Goal: Information Seeking & Learning: Learn about a topic

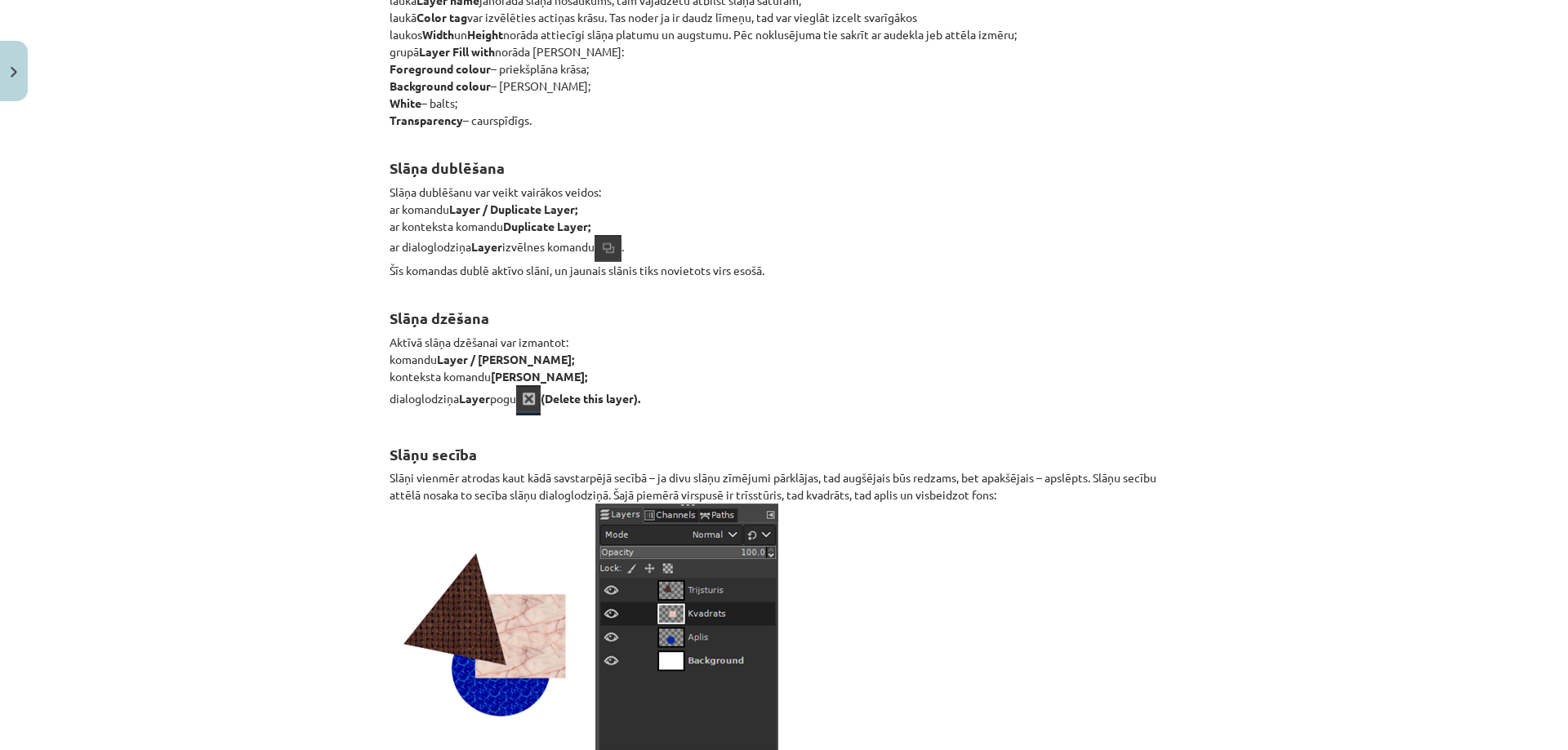
scroll to position [18917, 0]
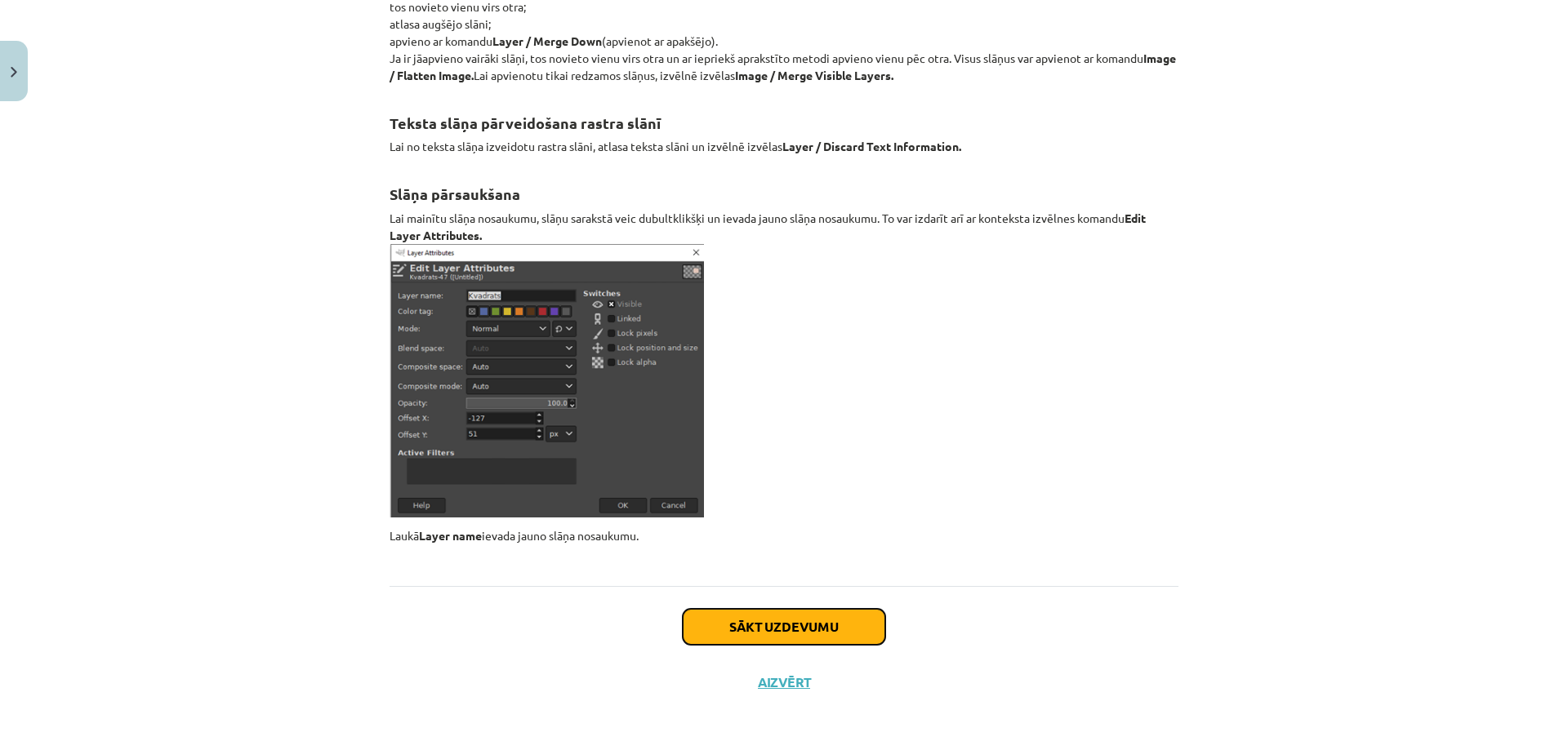
click at [805, 610] on button "Sākt uzdevumu" at bounding box center [784, 627] width 202 height 36
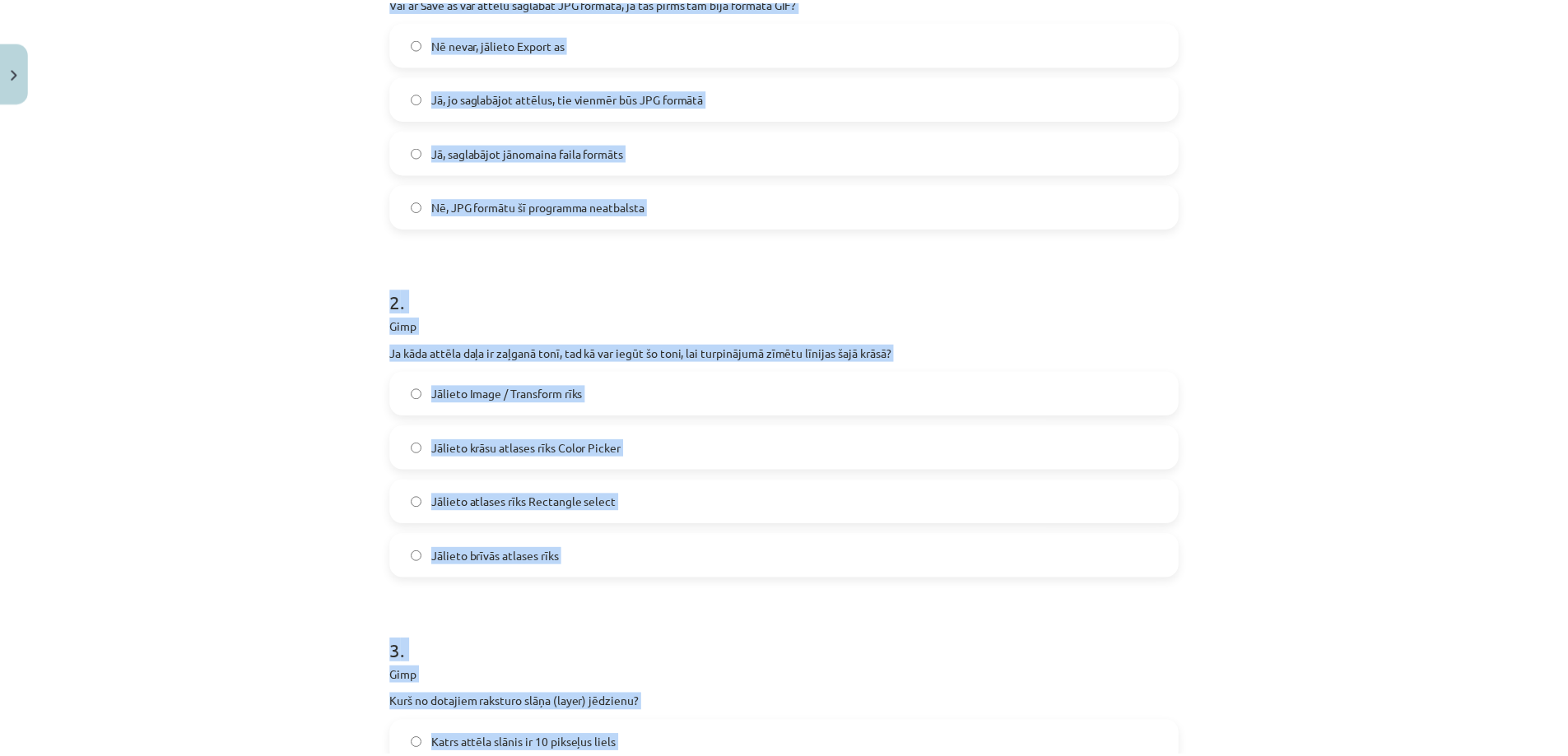
scroll to position [781, 0]
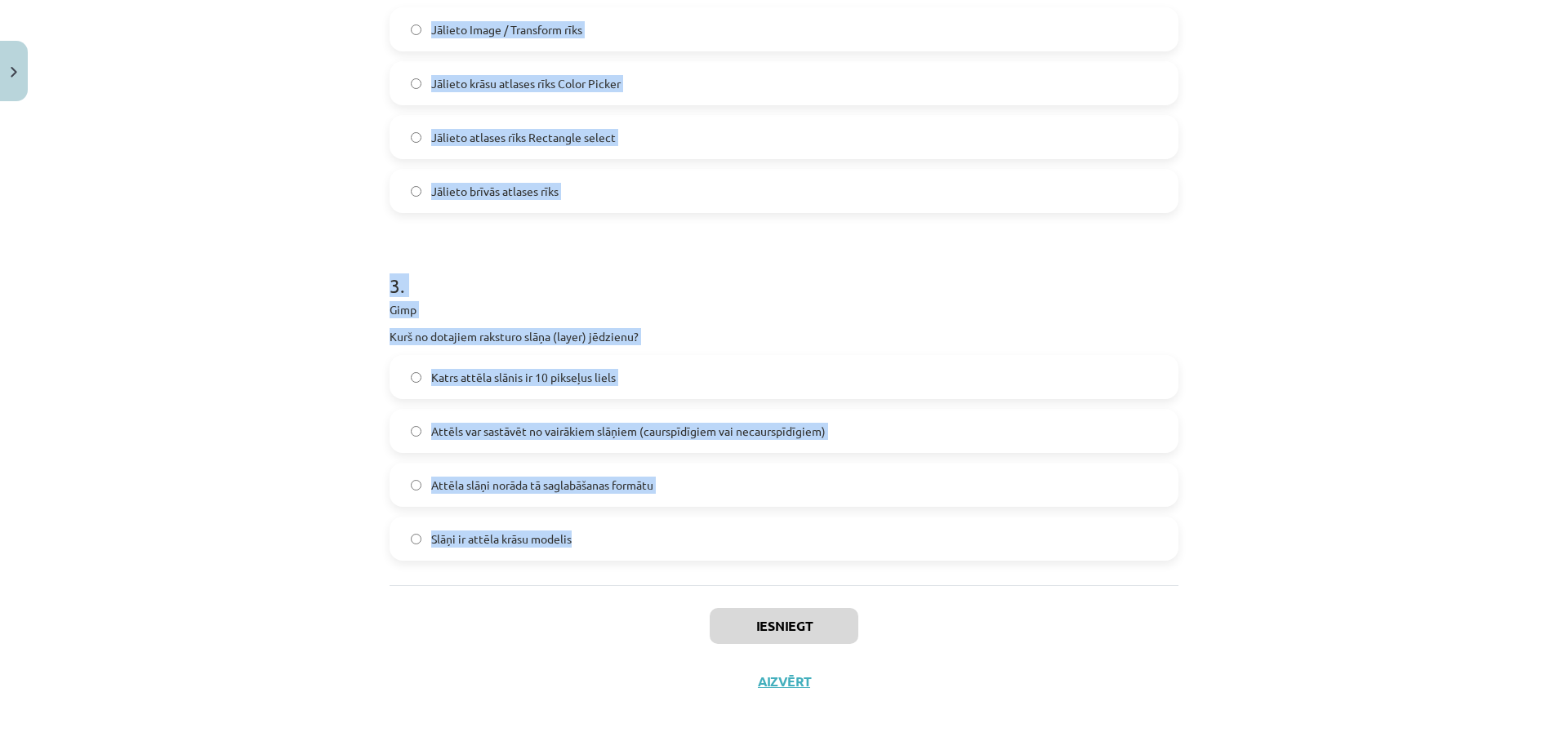
drag, startPoint x: 383, startPoint y: 318, endPoint x: 671, endPoint y: 509, distance: 345.6
click at [676, 514] on form "1 . Gimp Vai ar Save as var attēlu saglabāt JPG formātā, ja tas pirms tam bija …" at bounding box center [783, 56] width 789 height 1011
copy form "1 . Gimp Vai ar Save as var attēlu saglabāt JPG formātā, ja tas pirms tam bija …"
click at [801, 690] on button "Aizvērt" at bounding box center [784, 681] width 62 height 16
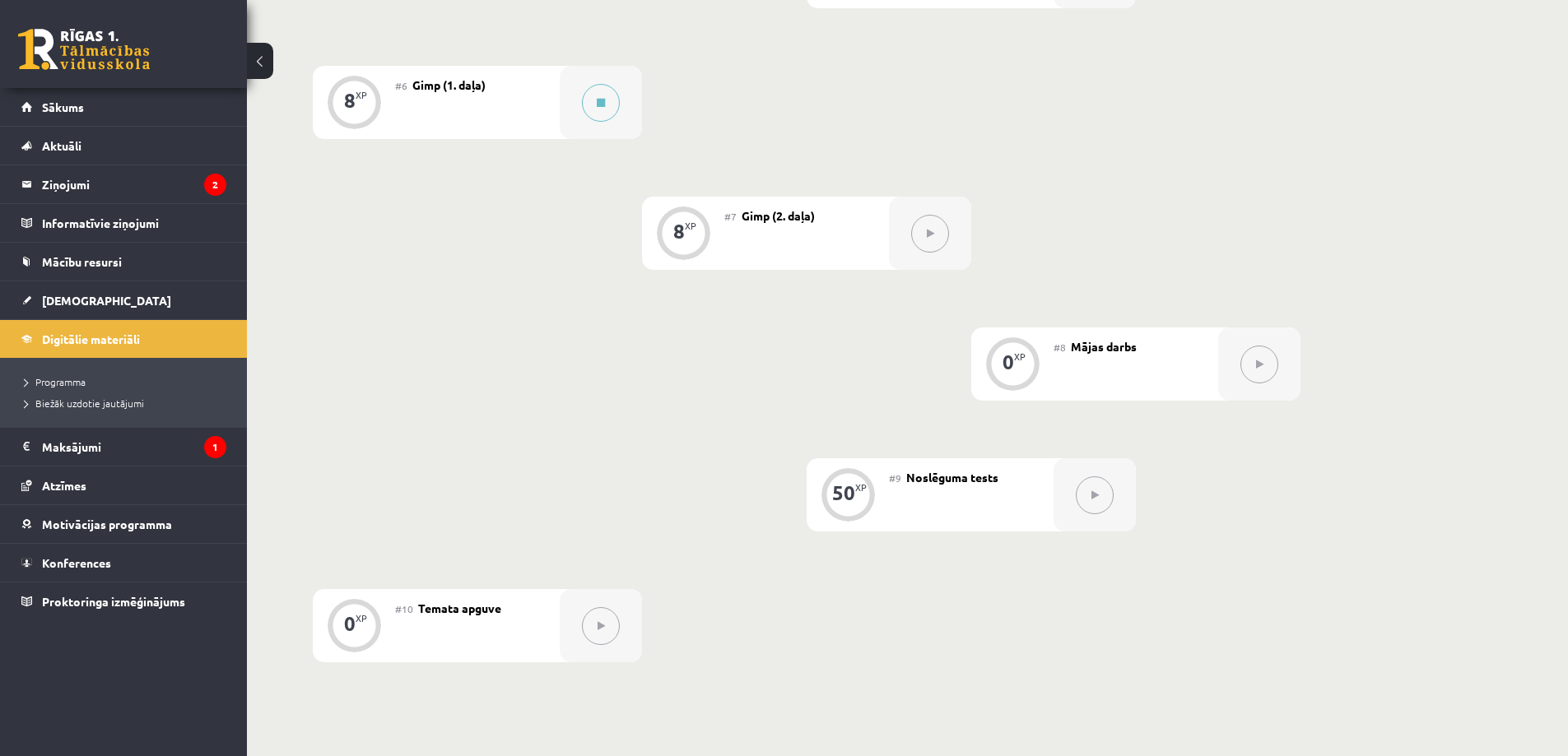
scroll to position [1152, 0]
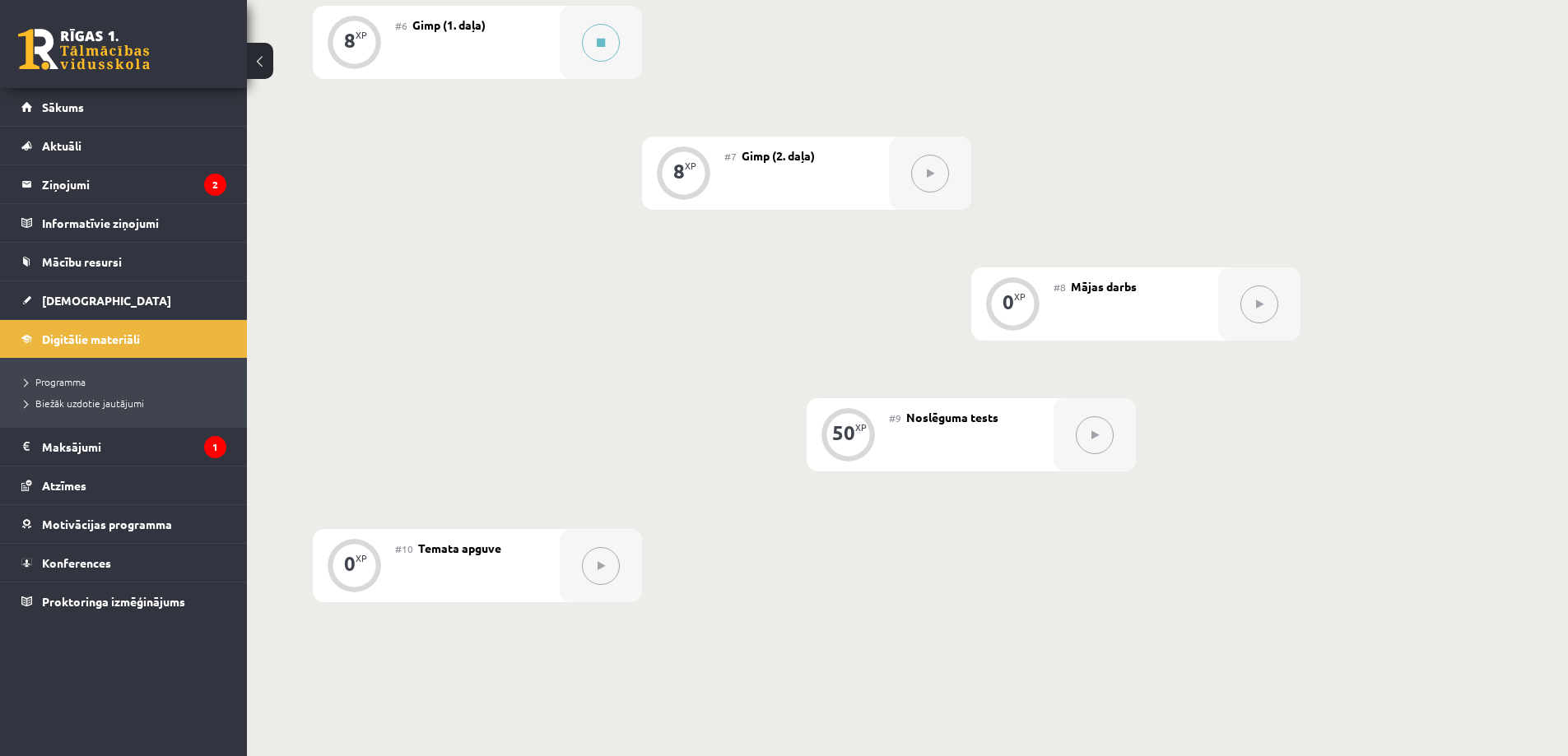
click at [929, 179] on button at bounding box center [930, 174] width 38 height 38
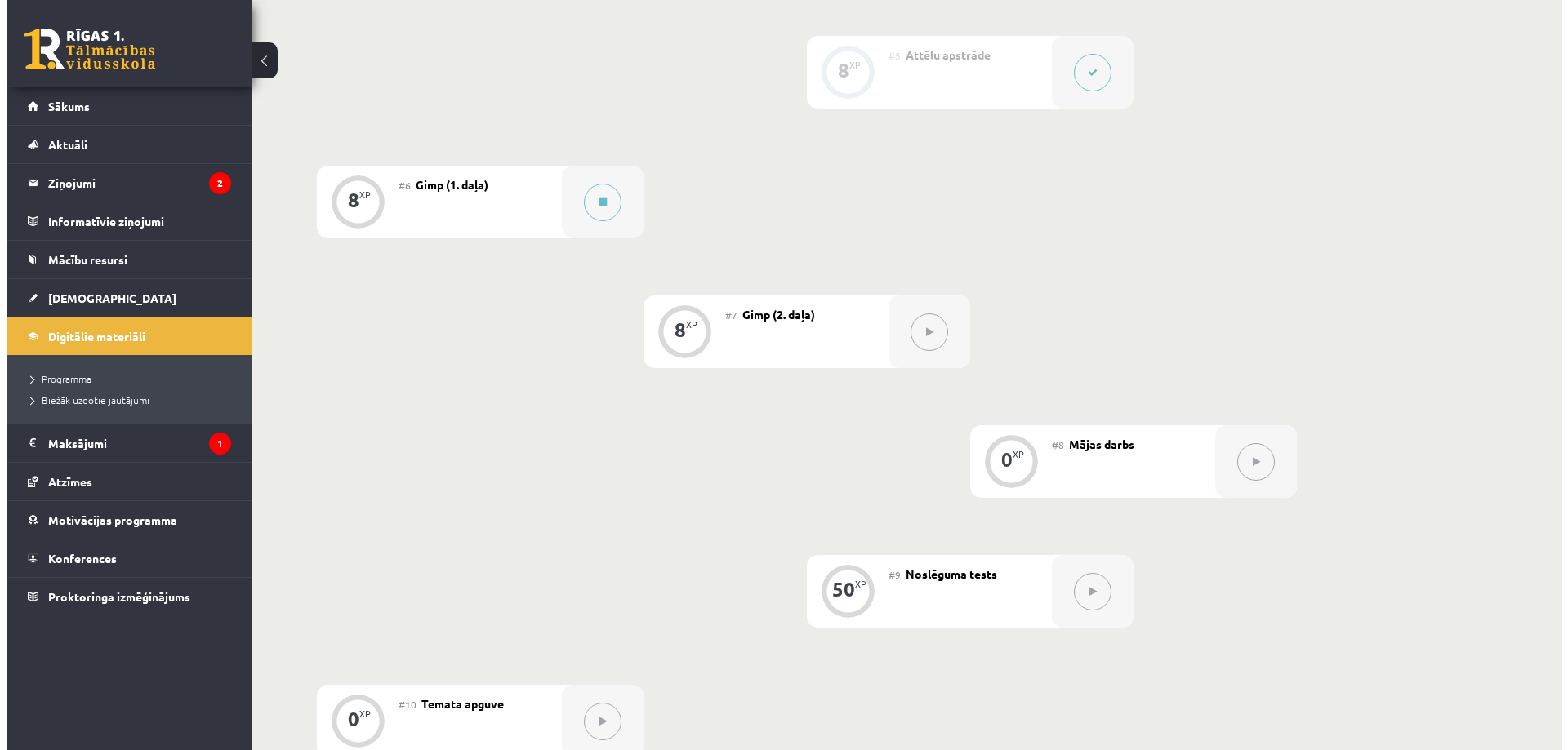
scroll to position [953, 0]
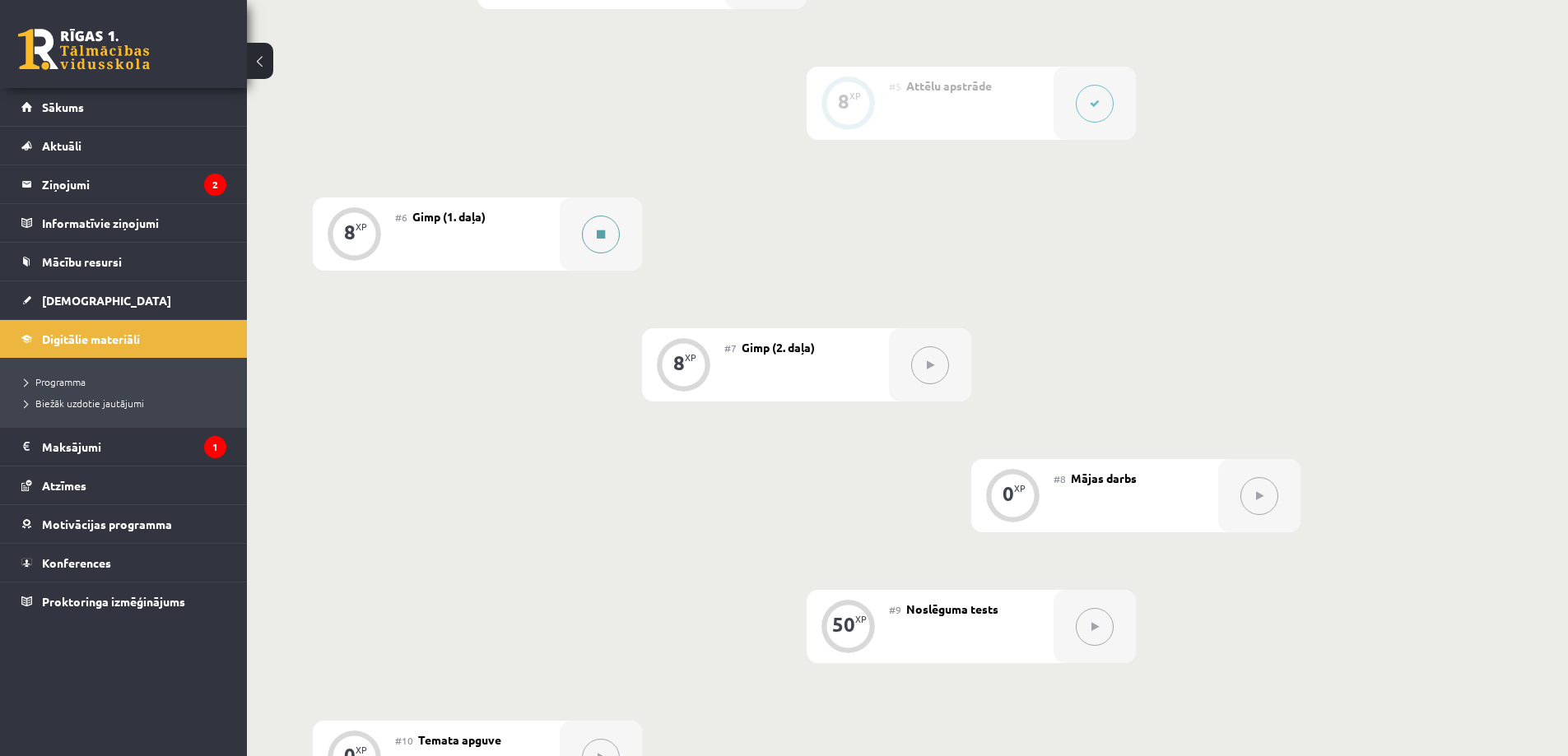
click at [605, 233] on button at bounding box center [601, 234] width 38 height 38
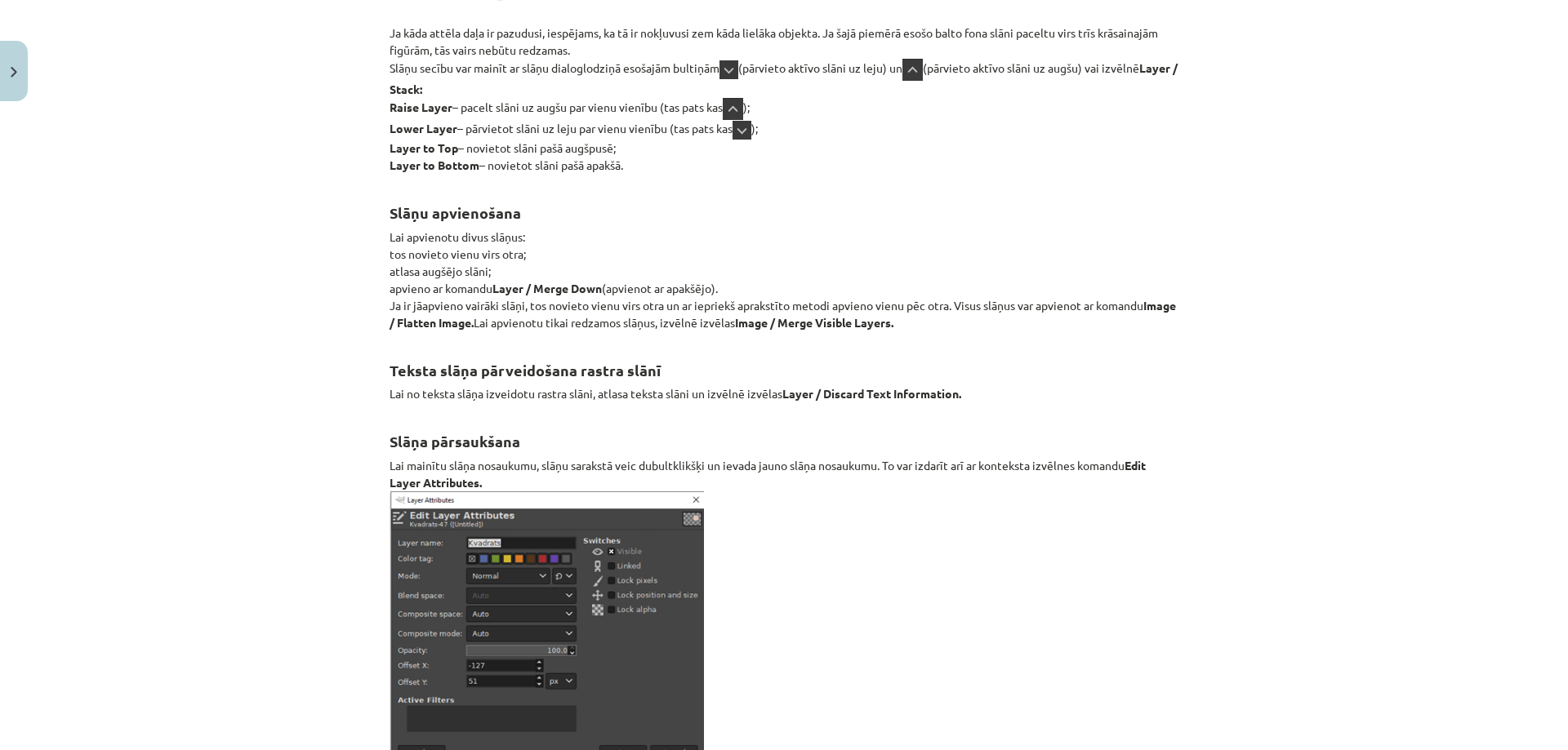
scroll to position [18917, 0]
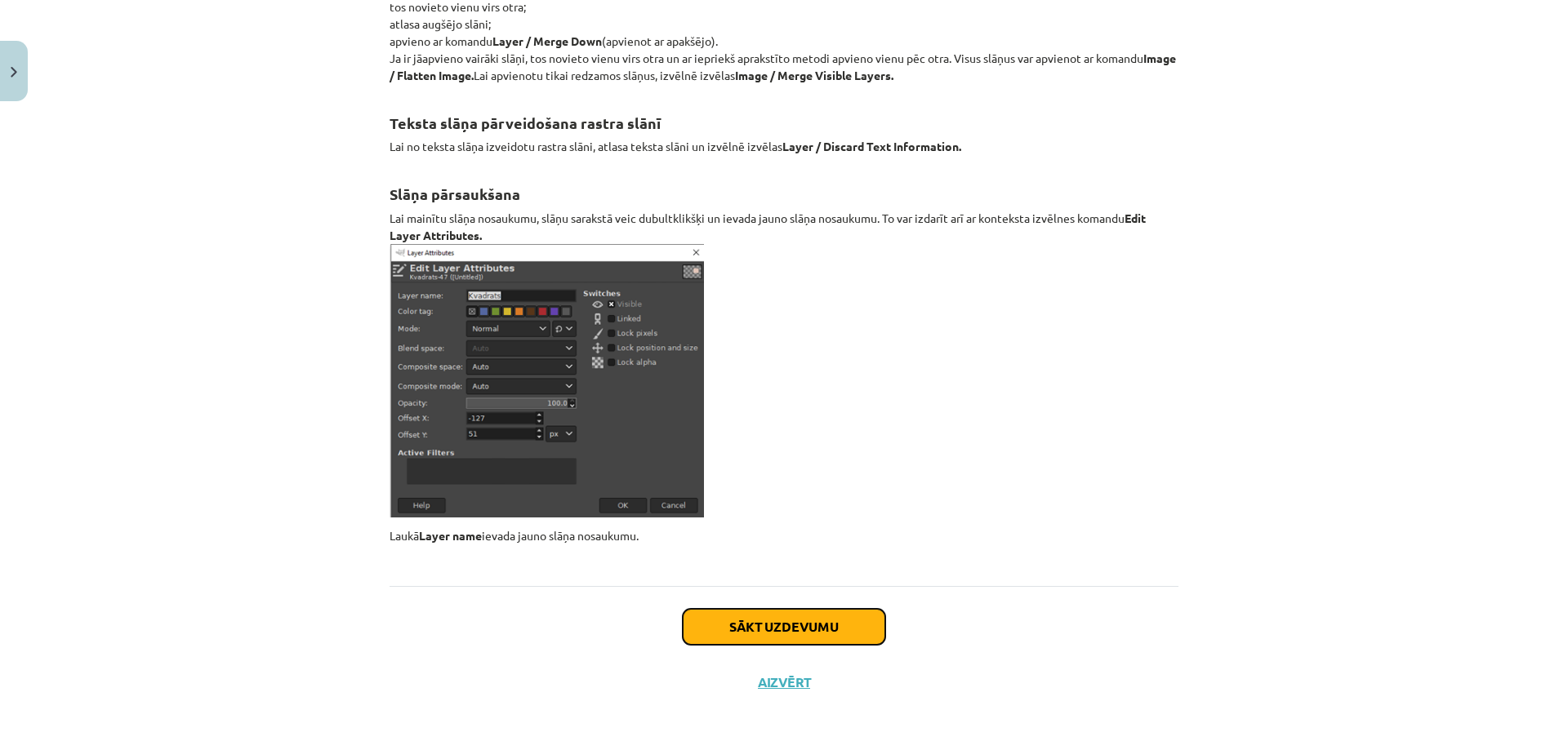
click at [837, 622] on button "Sākt uzdevumu" at bounding box center [784, 627] width 202 height 36
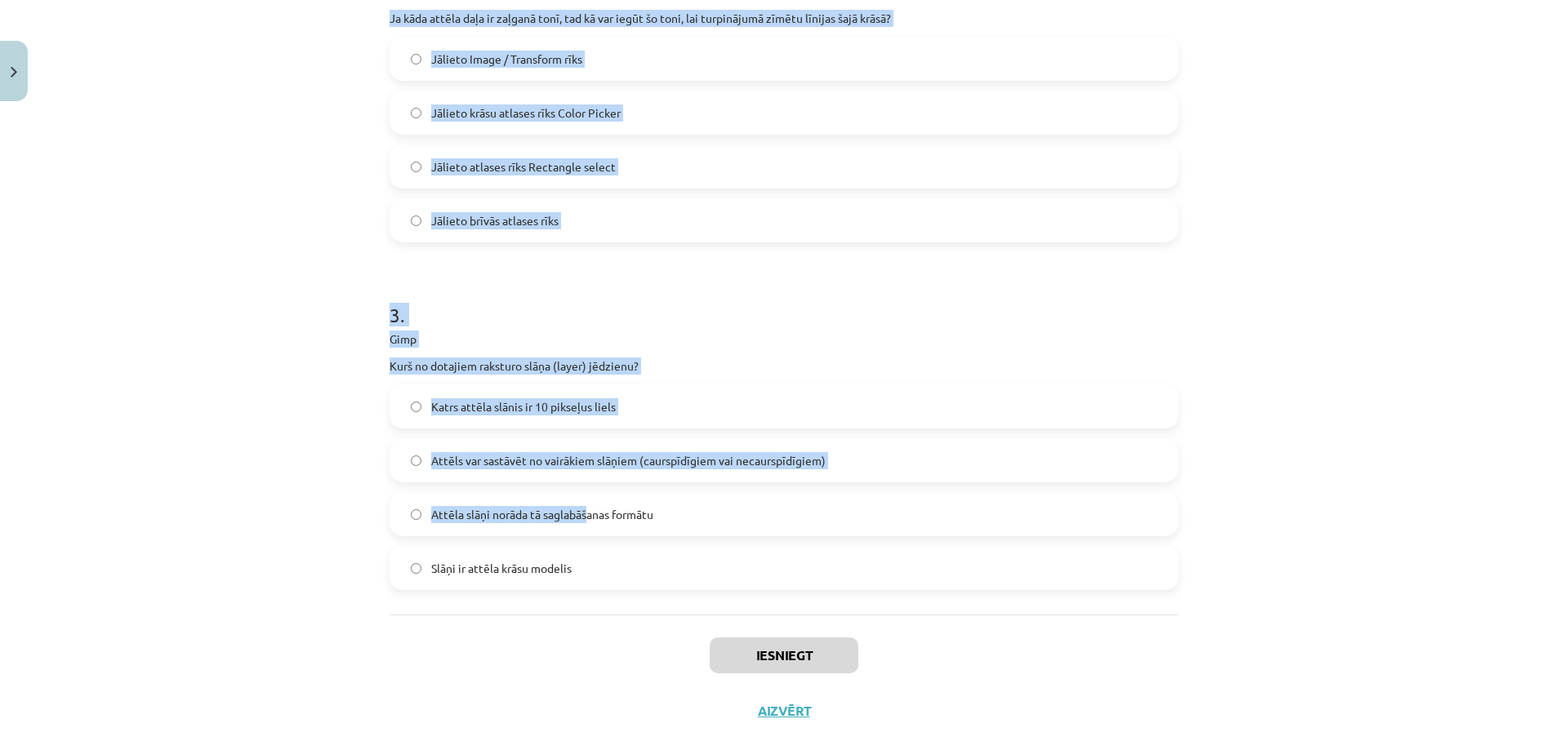
scroll to position [775, 0]
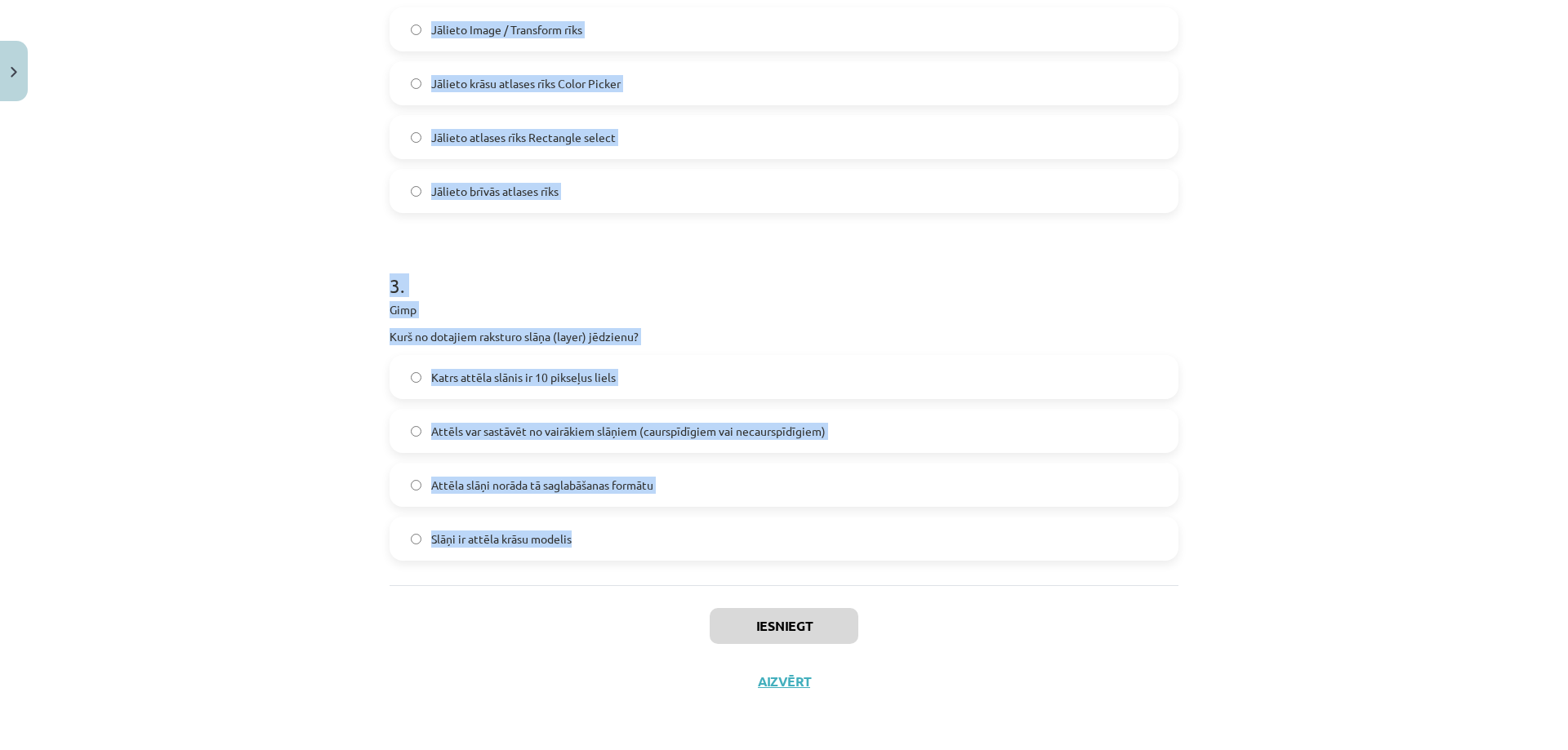
drag, startPoint x: 366, startPoint y: 307, endPoint x: 656, endPoint y: 556, distance: 382.2
click at [656, 556] on div "Mācību tēma: Datorikas - 10. klases 3. ieskaites mācību materiāls #6 Gimp (1. d…" at bounding box center [784, 375] width 1568 height 750
copy form "1 . Gimp Vai ar Save as var attēlu saglabāt JPG formātā, ja tas pirms tam bija …"
click at [349, 523] on div "Mācību tēma: Datorikas - 10. klases 3. ieskaites mācību materiāls #6 Gimp (1. d…" at bounding box center [784, 375] width 1568 height 750
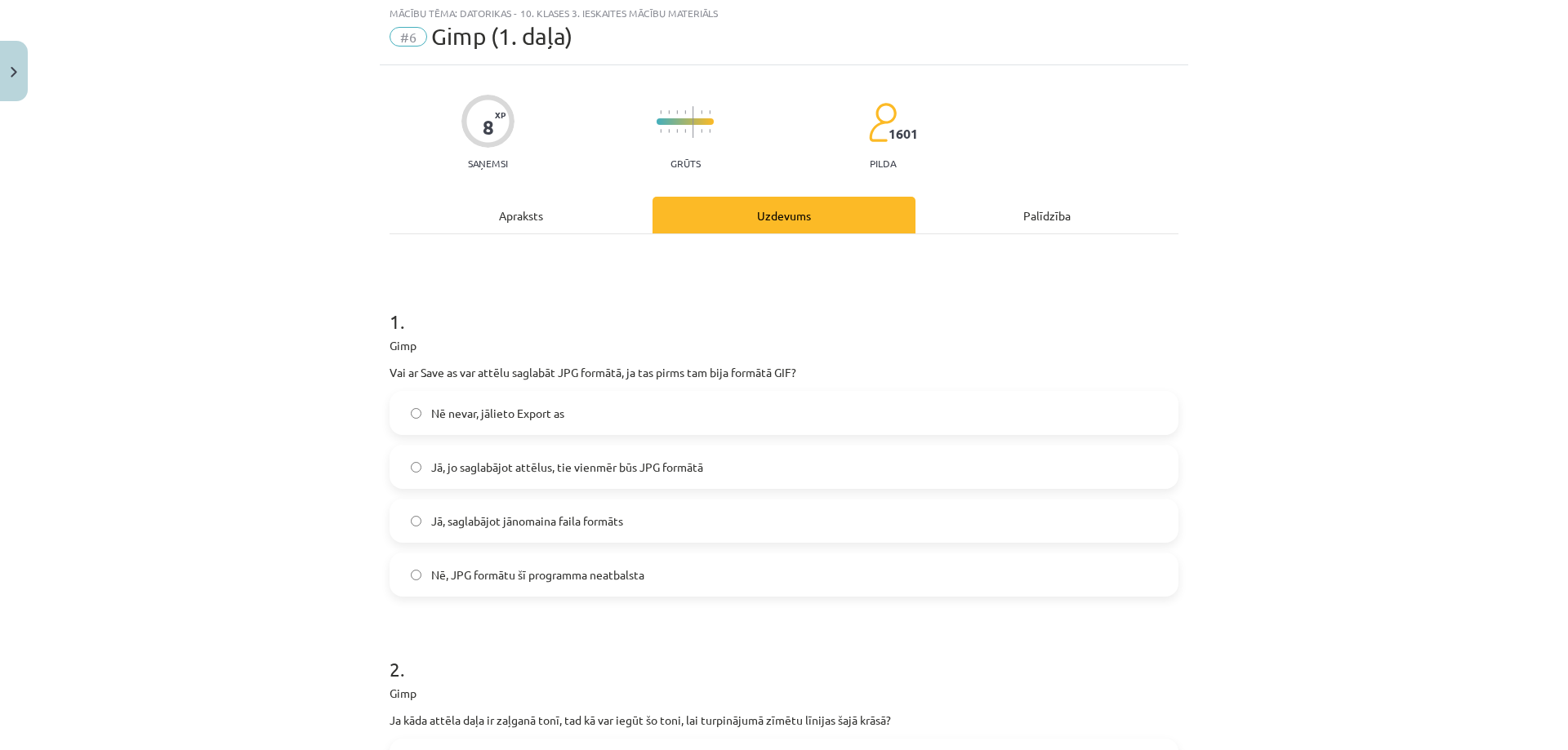
scroll to position [13, 0]
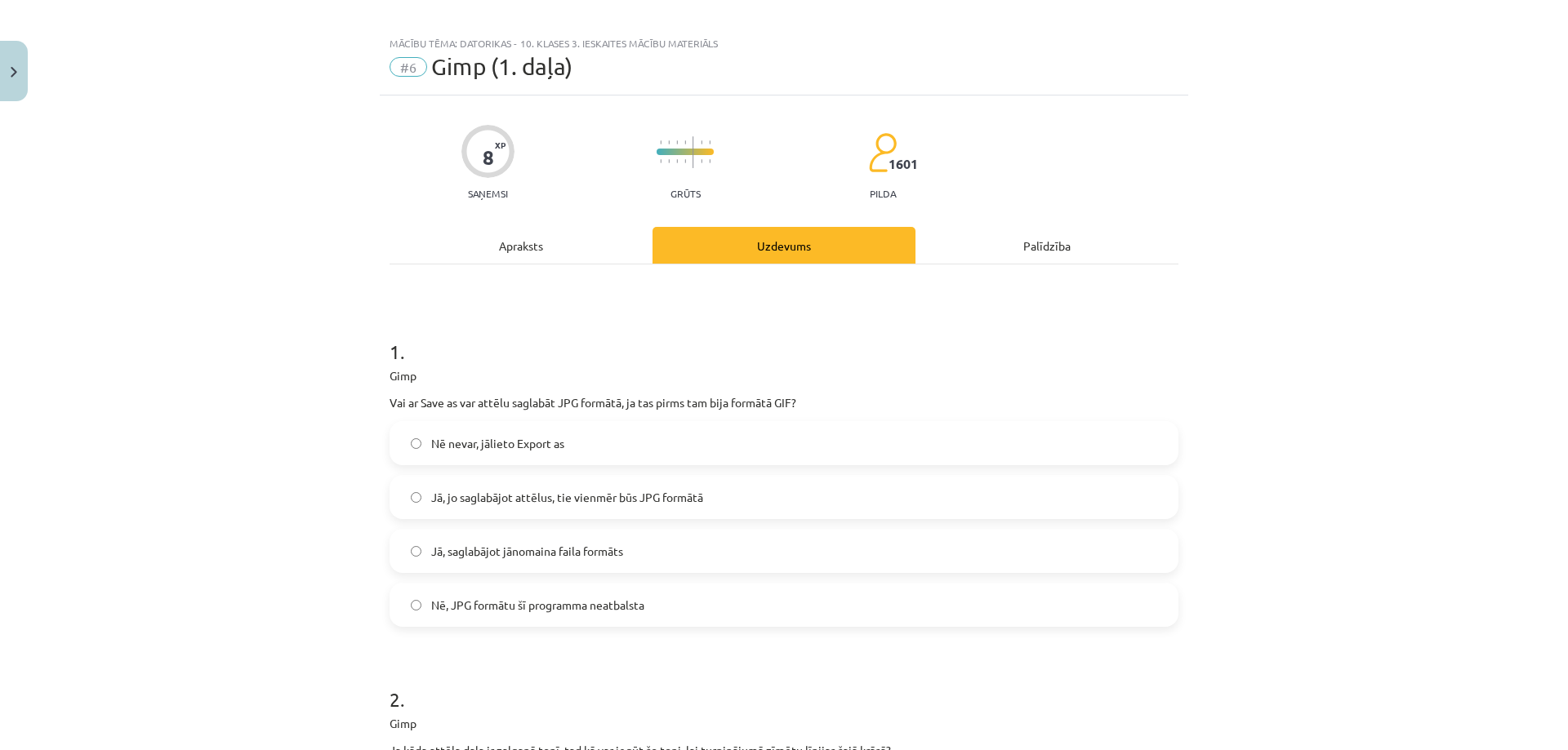
click at [563, 445] on label "Nē nevar, jālieto Export as" at bounding box center [784, 443] width 786 height 41
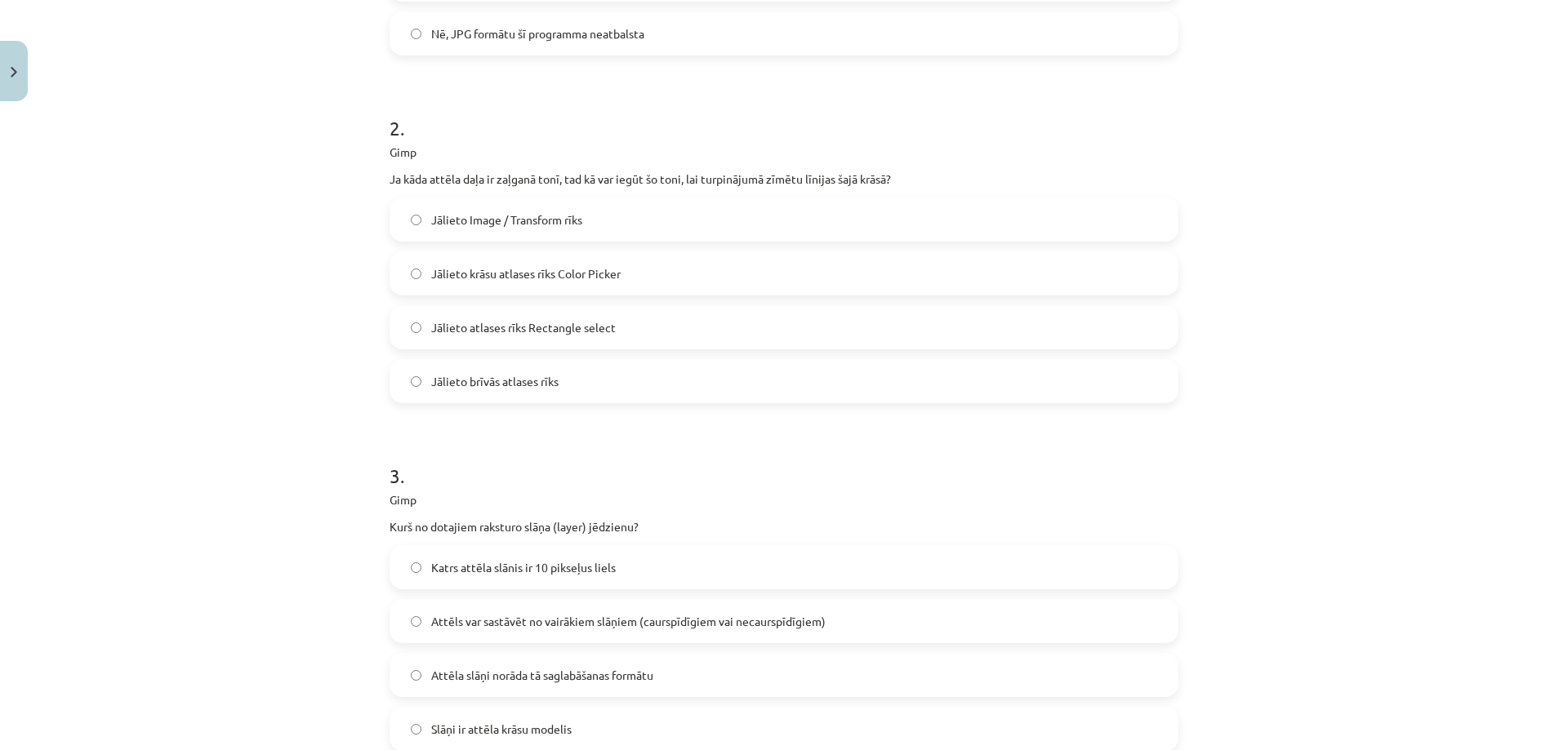
scroll to position [394, 0]
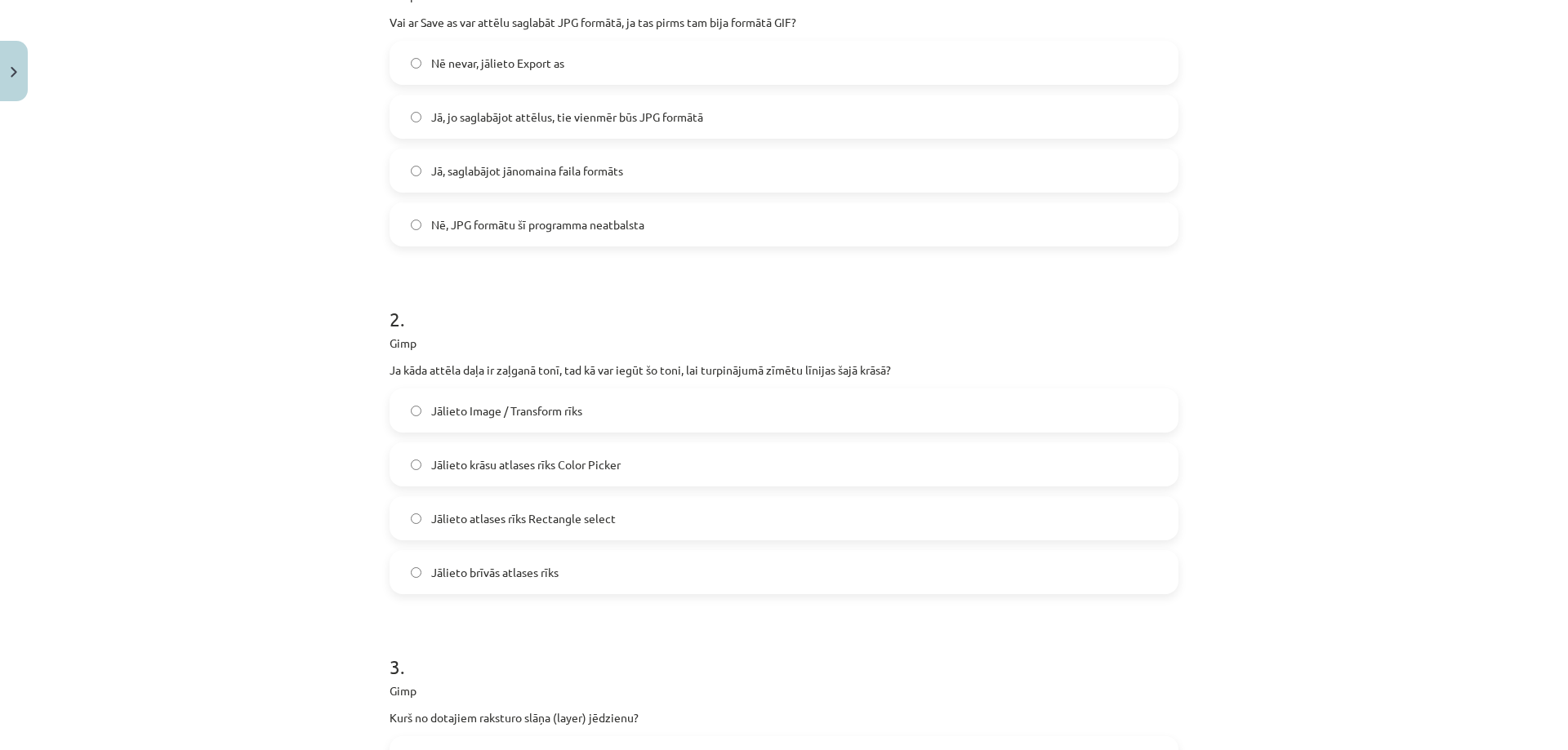
click at [581, 461] on span "Jālieto krāsu atlases rīks Color Picker" at bounding box center [525, 465] width 190 height 17
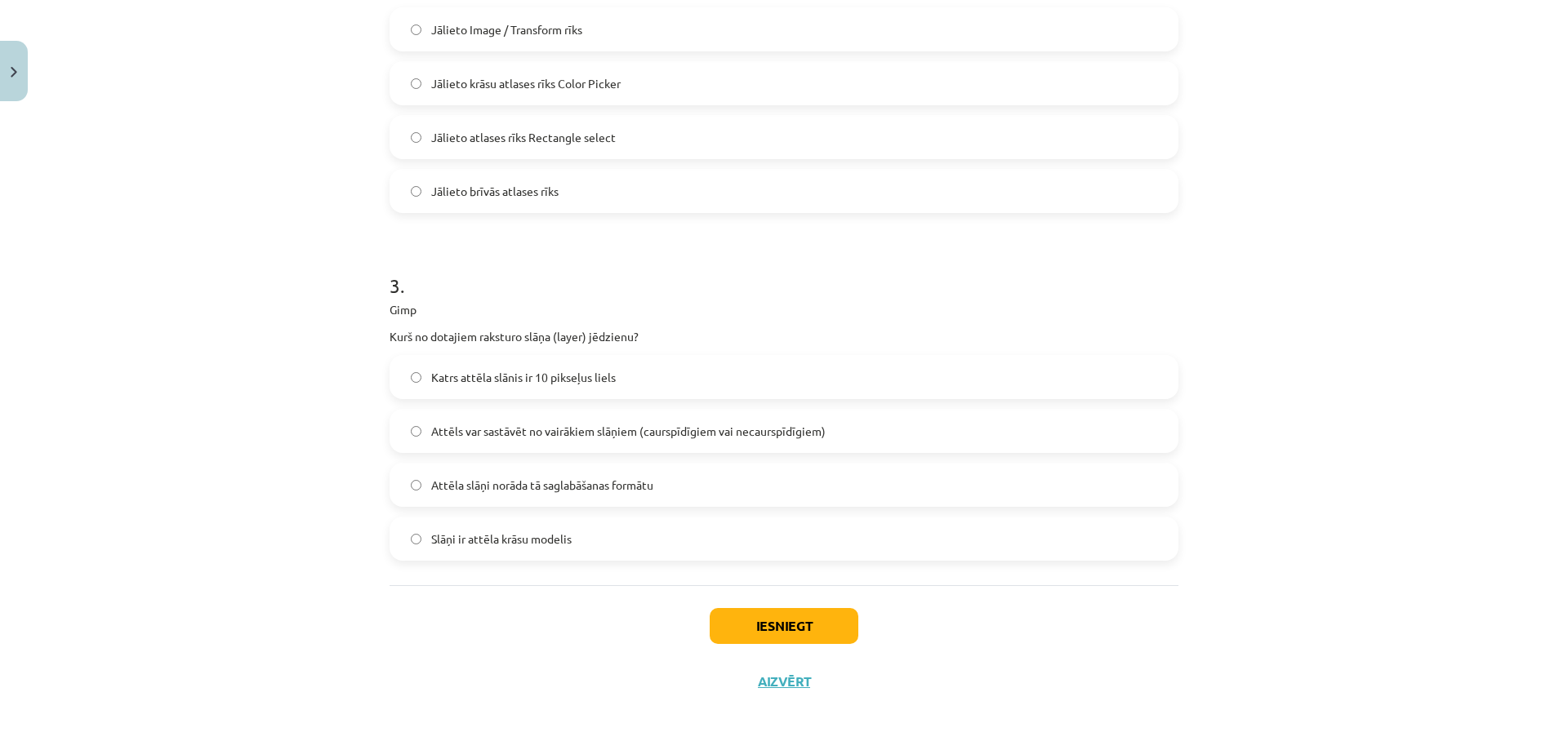
click at [613, 424] on span "Attēls var sastāvēt no vairākiem slāņiem (caurspīdīgiem vai necaurspīdīgiem)" at bounding box center [627, 432] width 394 height 17
click at [775, 630] on button "Iesniegt" at bounding box center [783, 626] width 148 height 36
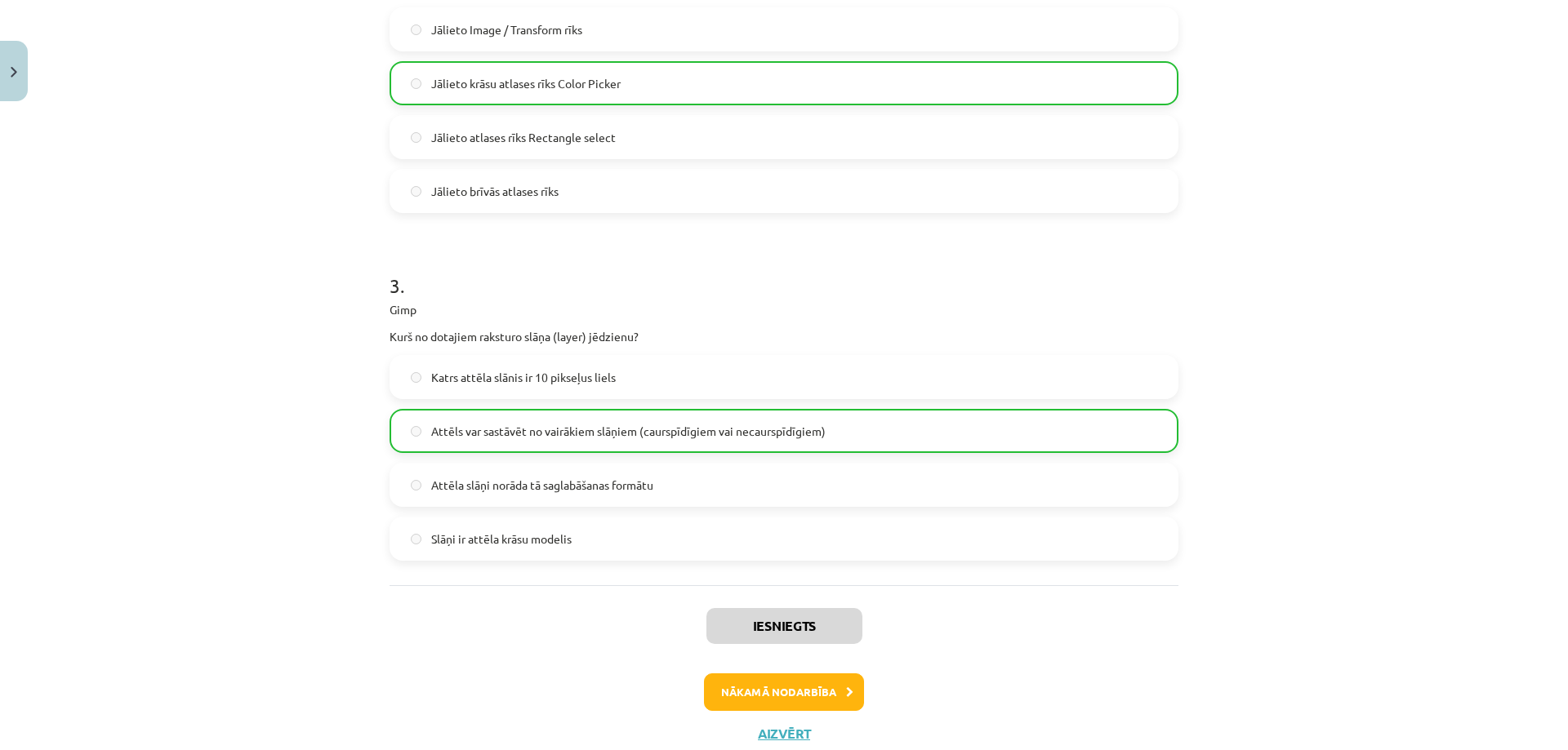
scroll to position [0, 0]
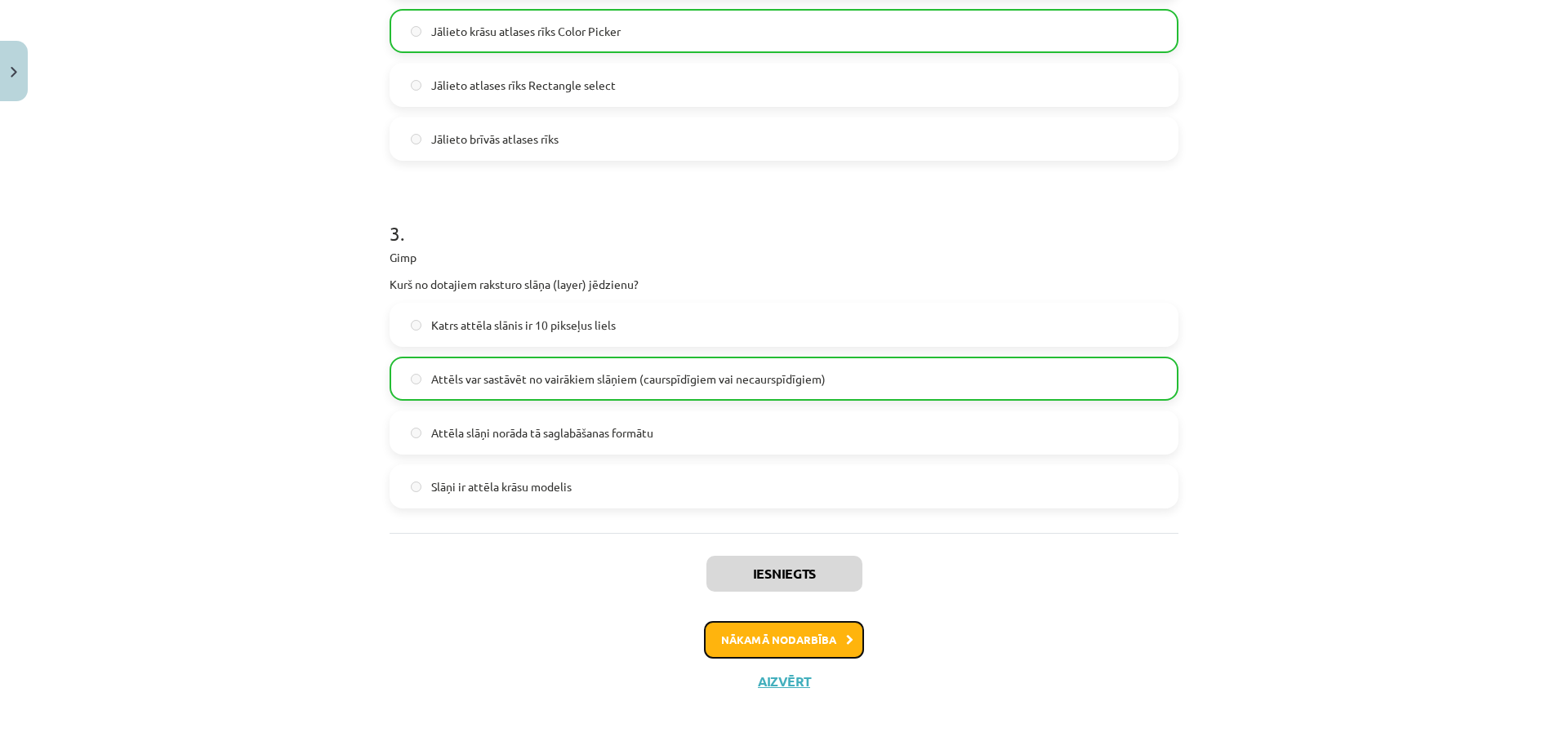
click at [751, 634] on button "Nākamā nodarbība" at bounding box center [783, 640] width 160 height 38
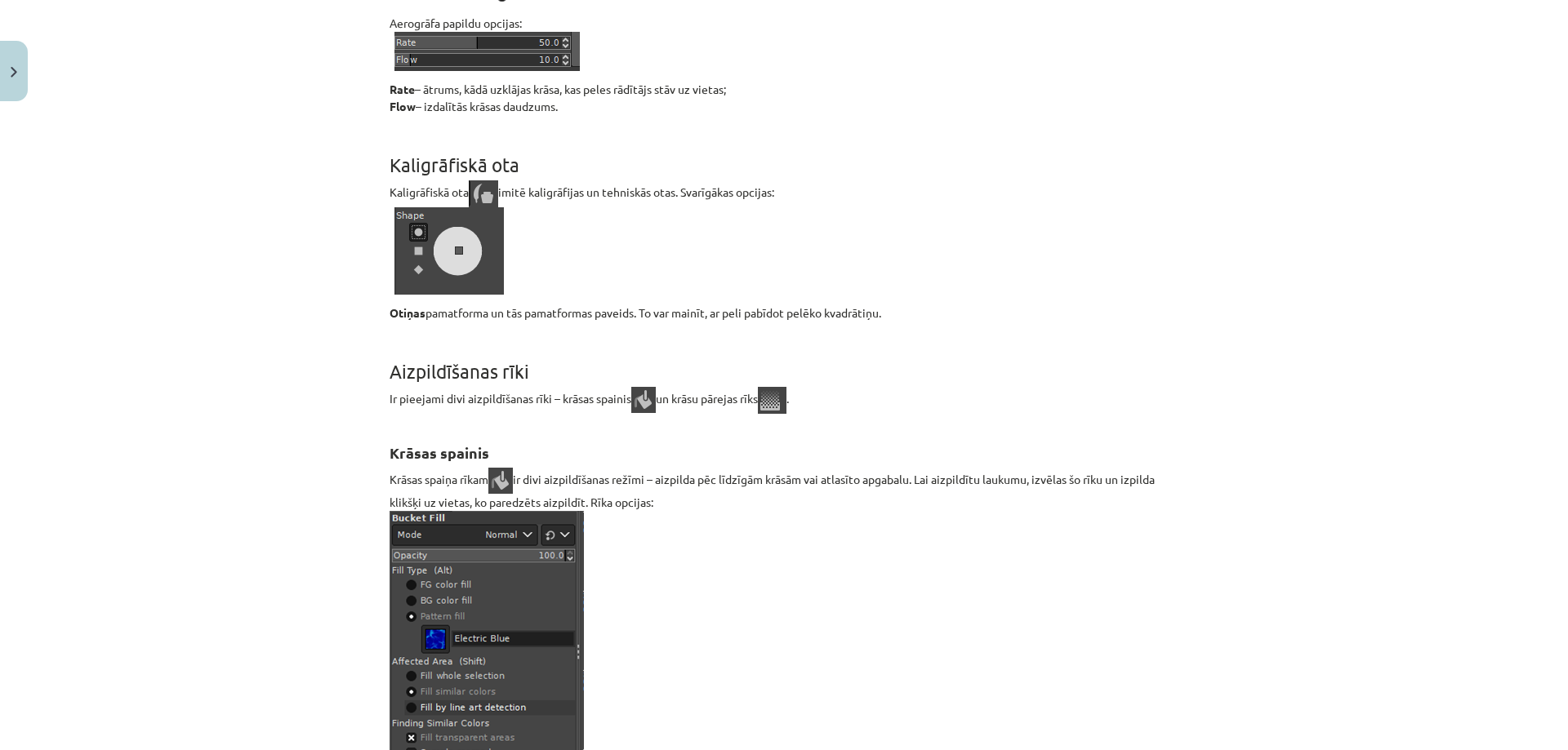
scroll to position [2314, 0]
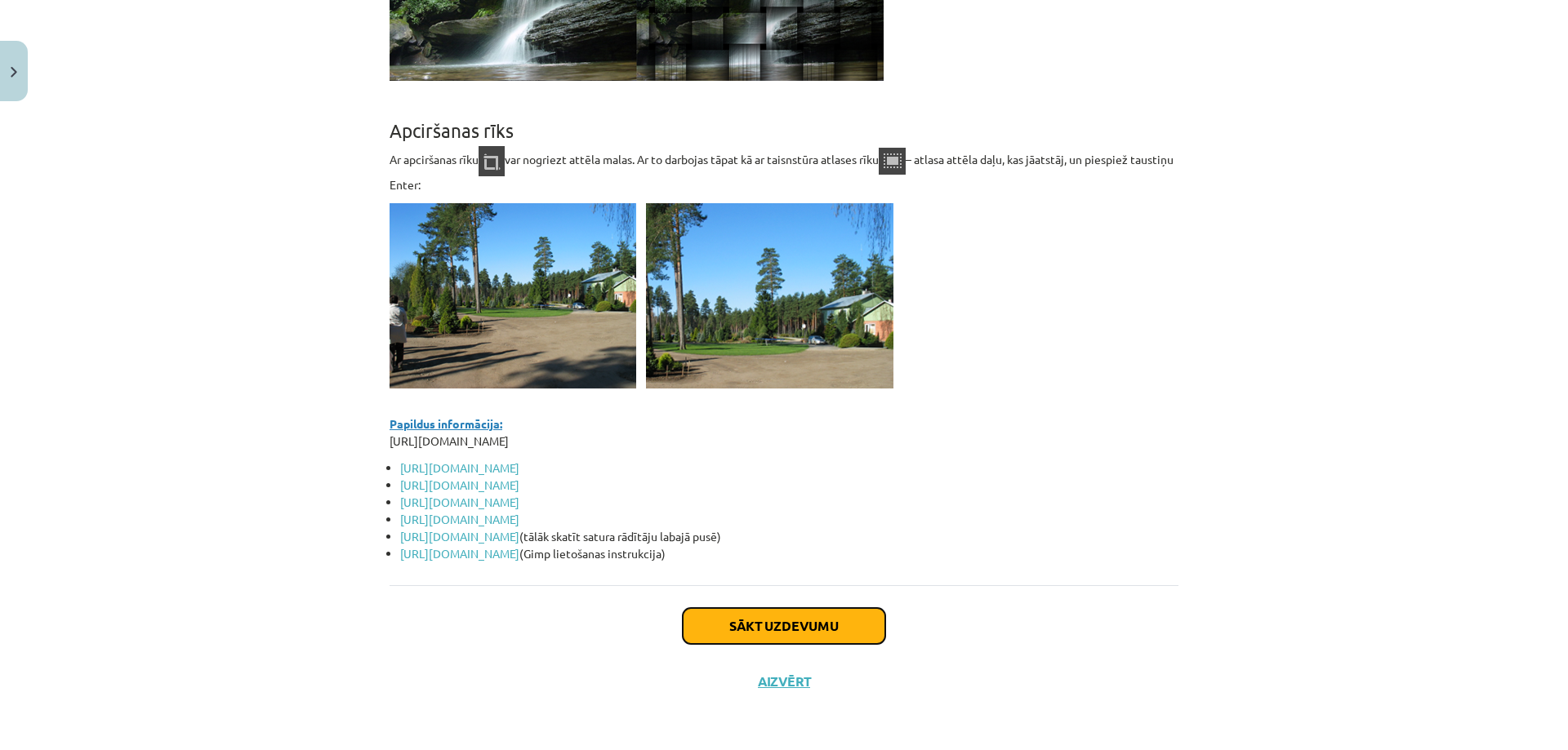
click at [824, 630] on button "Sākt uzdevumu" at bounding box center [784, 626] width 202 height 36
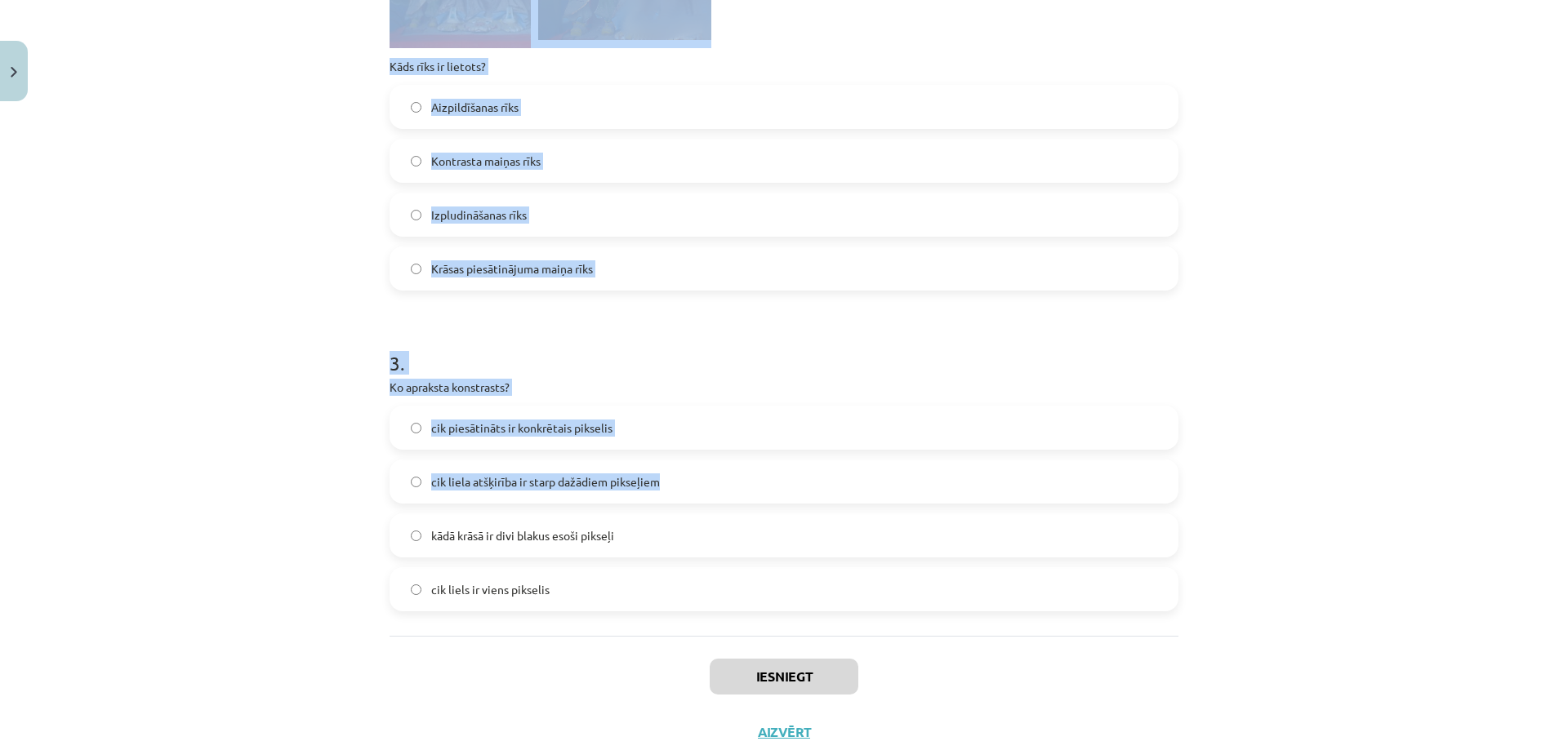
scroll to position [1045, 0]
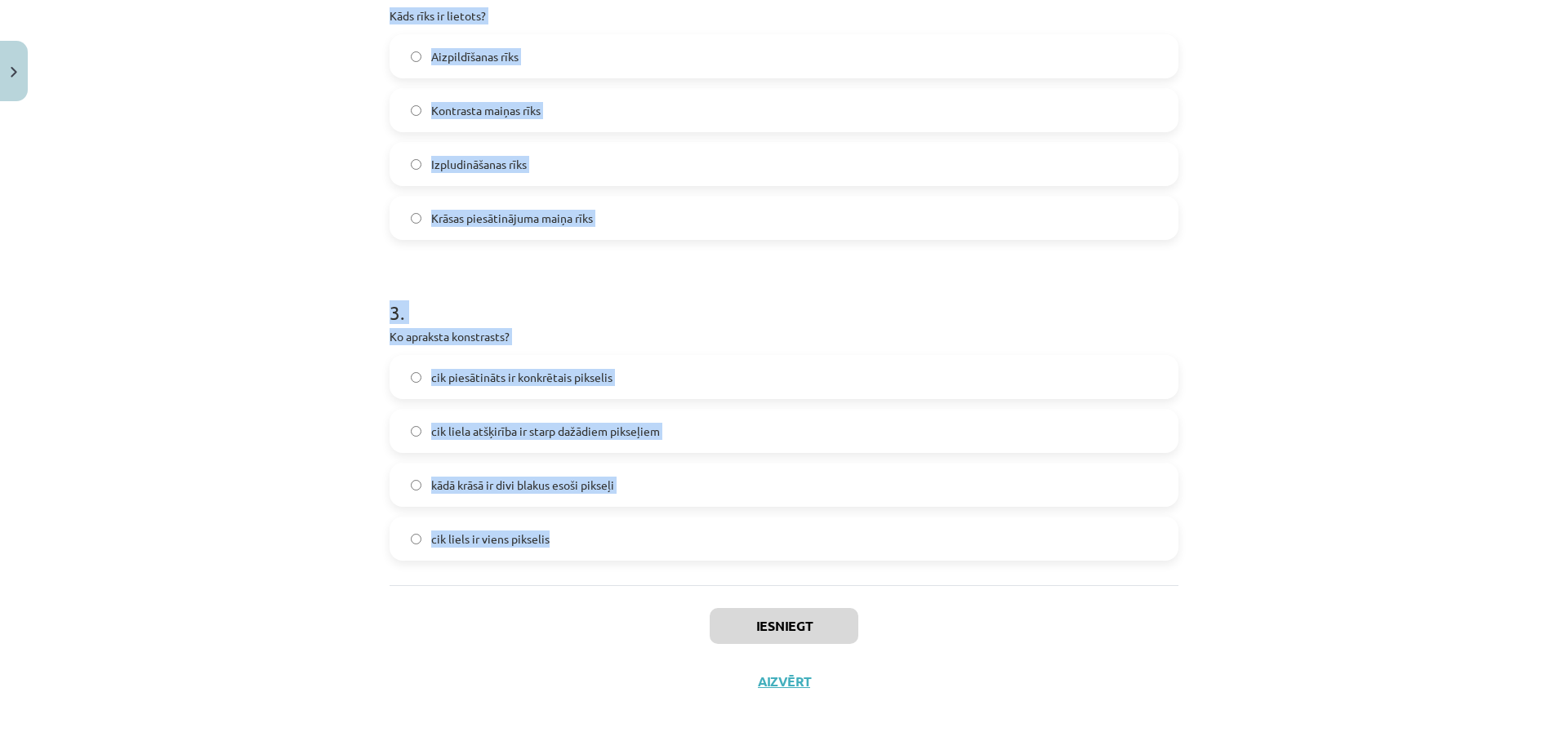
drag, startPoint x: 382, startPoint y: 317, endPoint x: 683, endPoint y: 527, distance: 367.0
copy form "1 . Gimp Ko var izdarīt ar šo rīku? Rakstīt tekstus uz kāda no attēla slāņiem D…"
click at [283, 575] on div "Mācību tēma: Datorikas - 10. klases 3. ieskaites mācību materiāls #7 Gimp (2. d…" at bounding box center [784, 375] width 1568 height 750
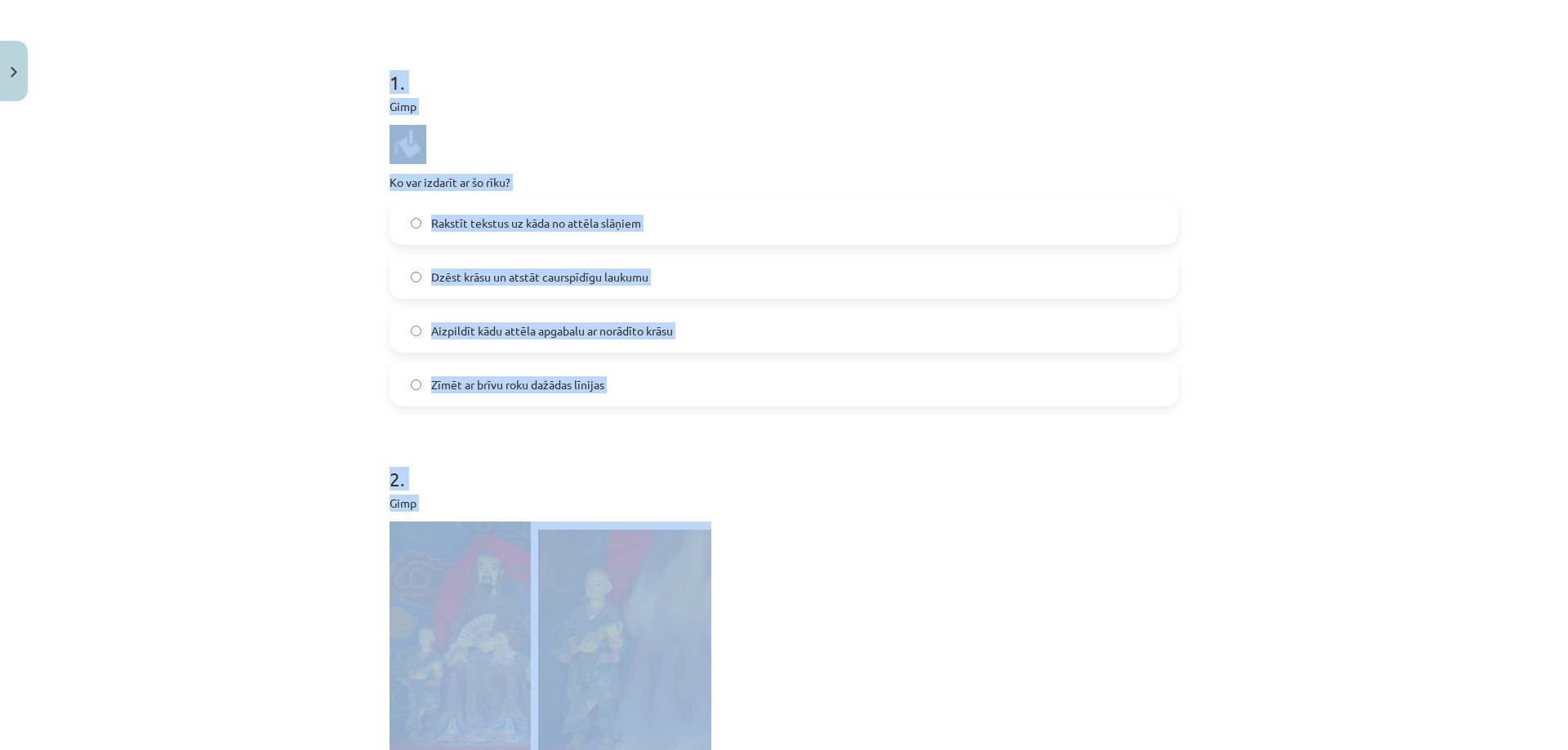
click at [709, 562] on p at bounding box center [783, 640] width 789 height 238
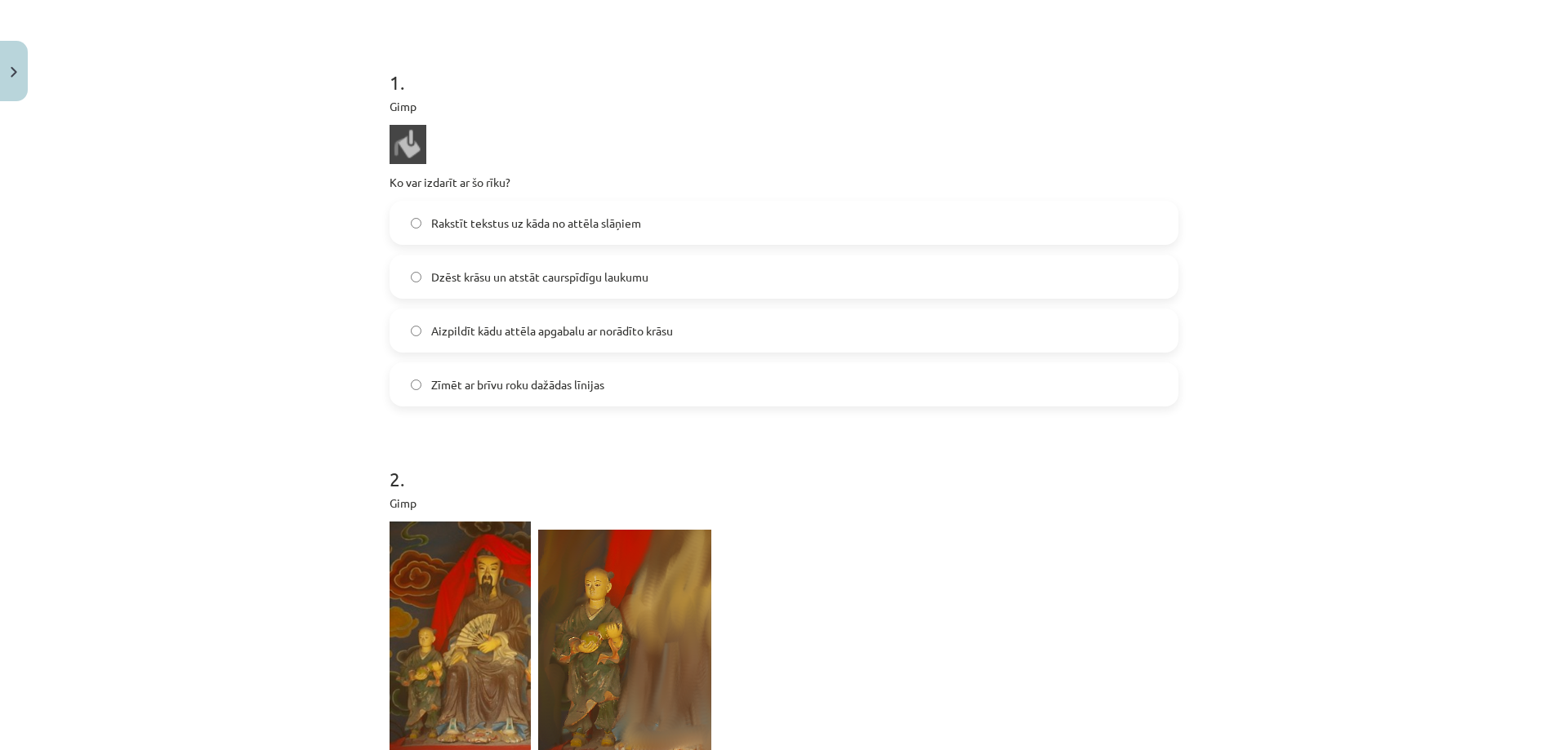
scroll to position [663, 0]
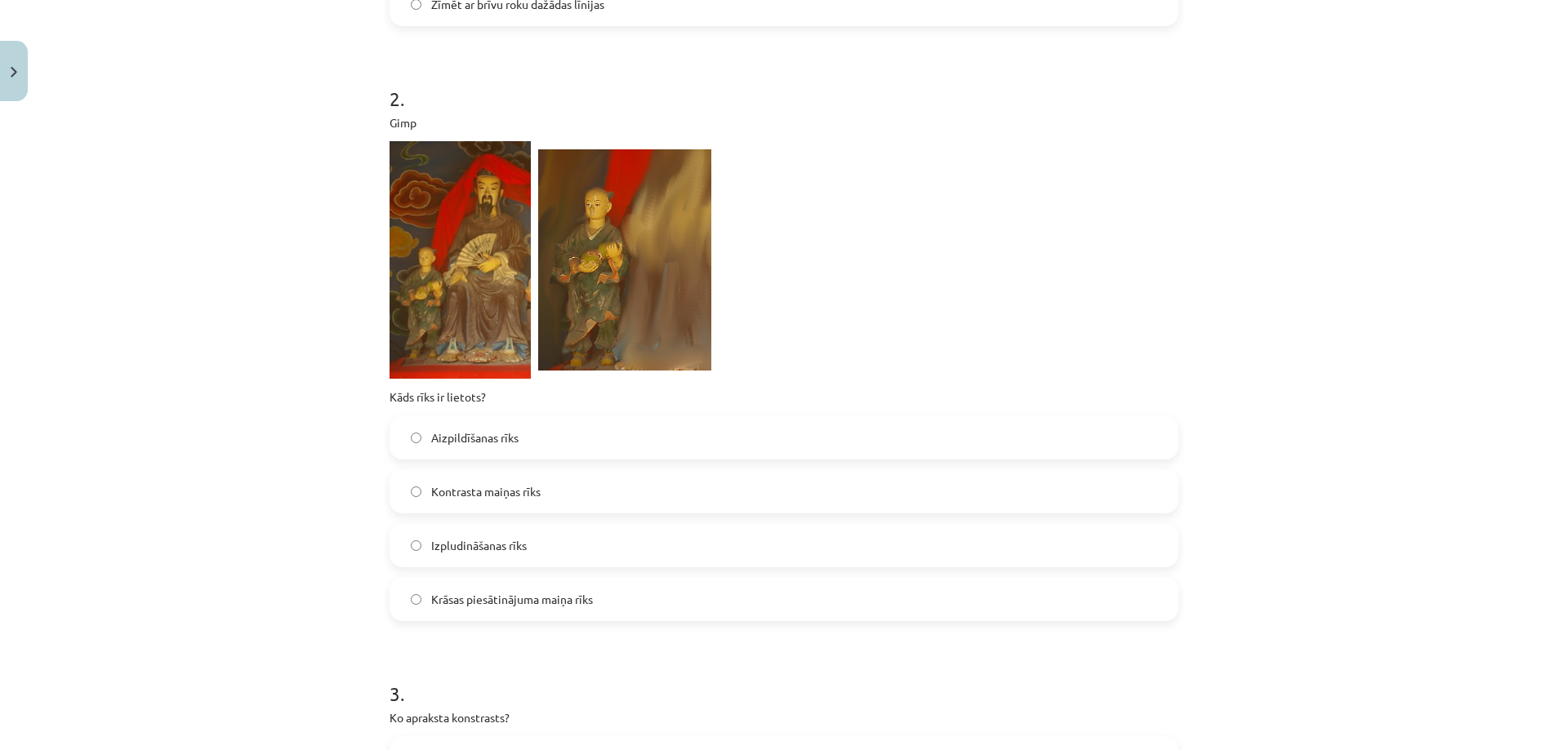
click at [479, 549] on span "Izpludināšanas rīks" at bounding box center [478, 546] width 95 height 17
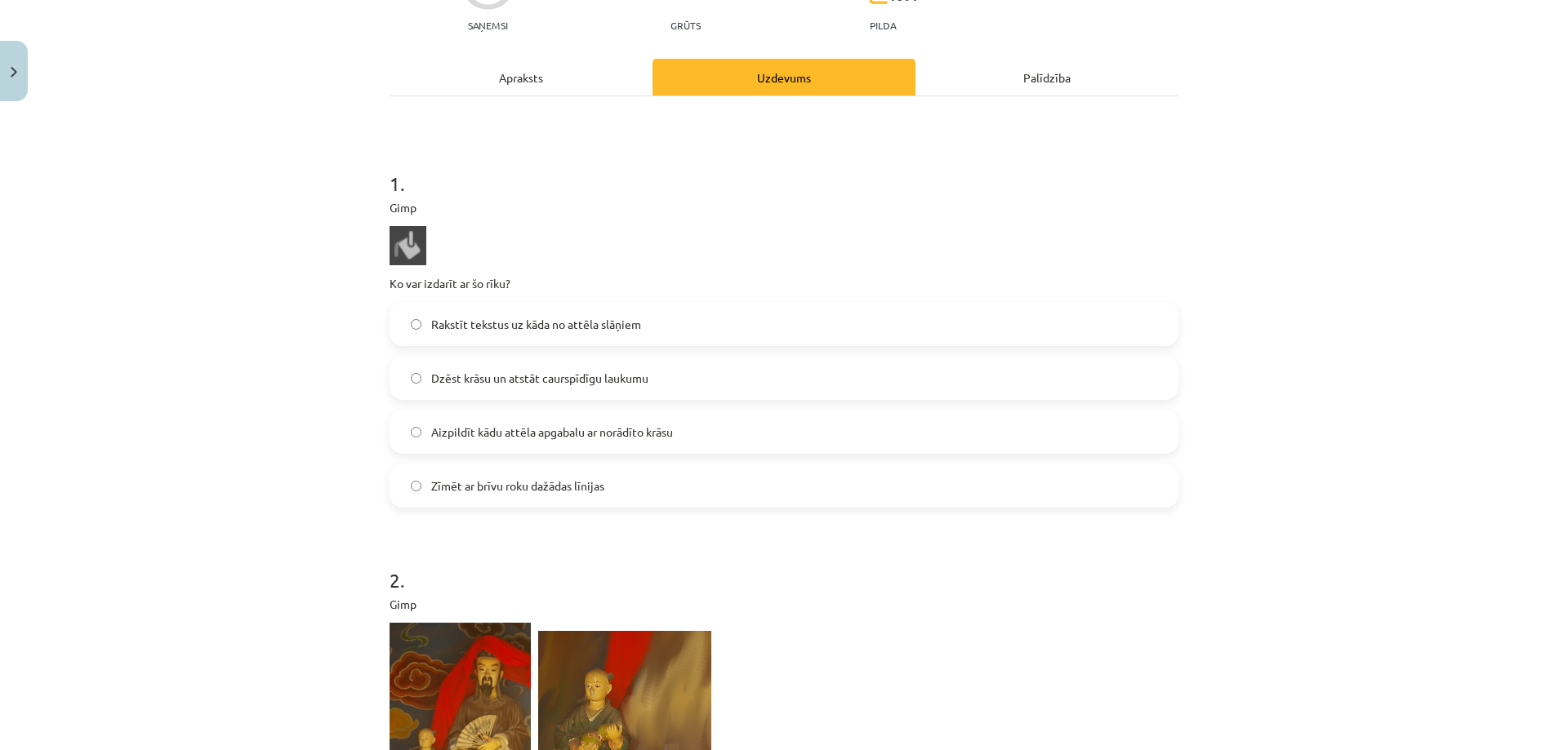
scroll to position [92, 0]
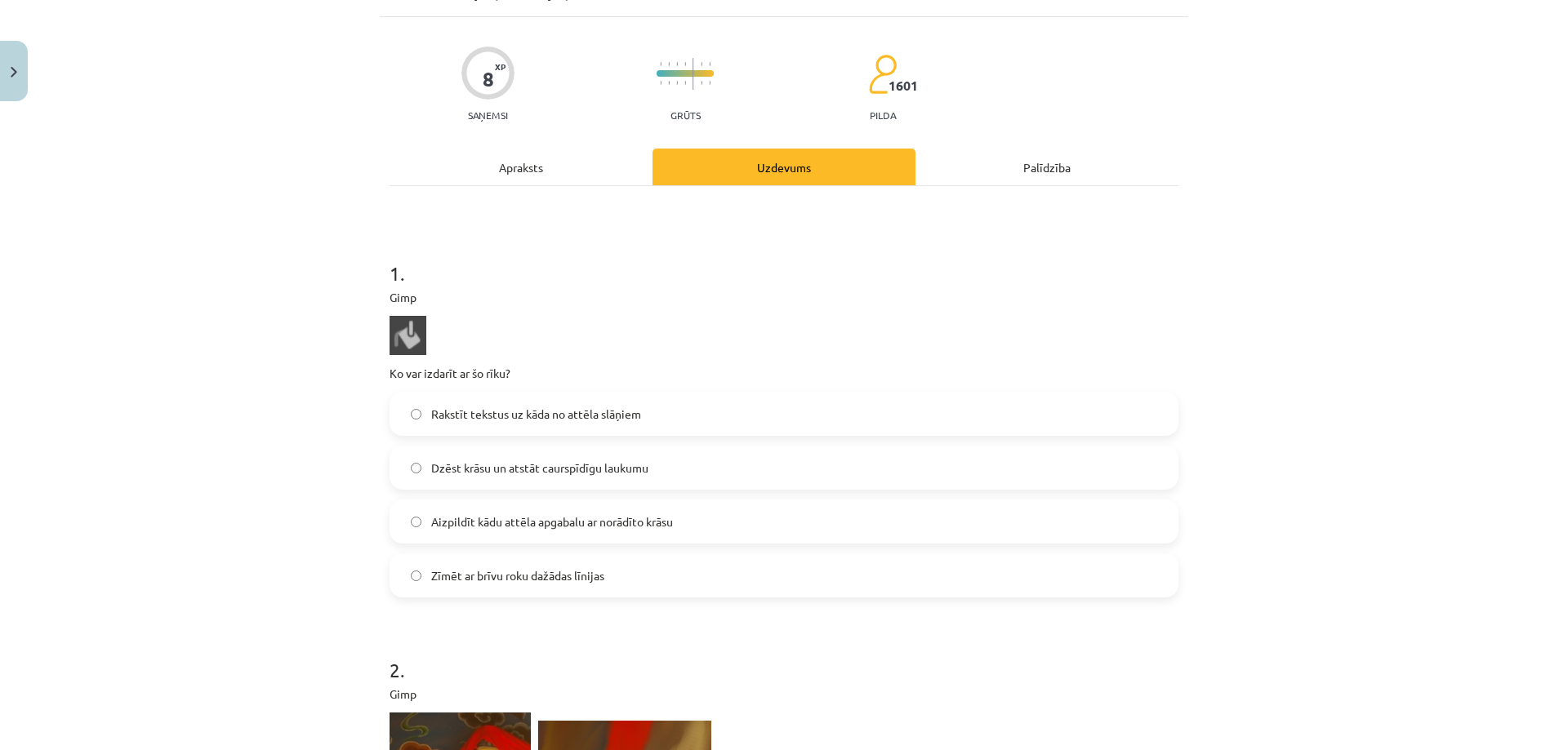
click at [539, 522] on span "Aizpildīt kādu attēla apgabalu ar norādīto krāsu" at bounding box center [552, 522] width 242 height 17
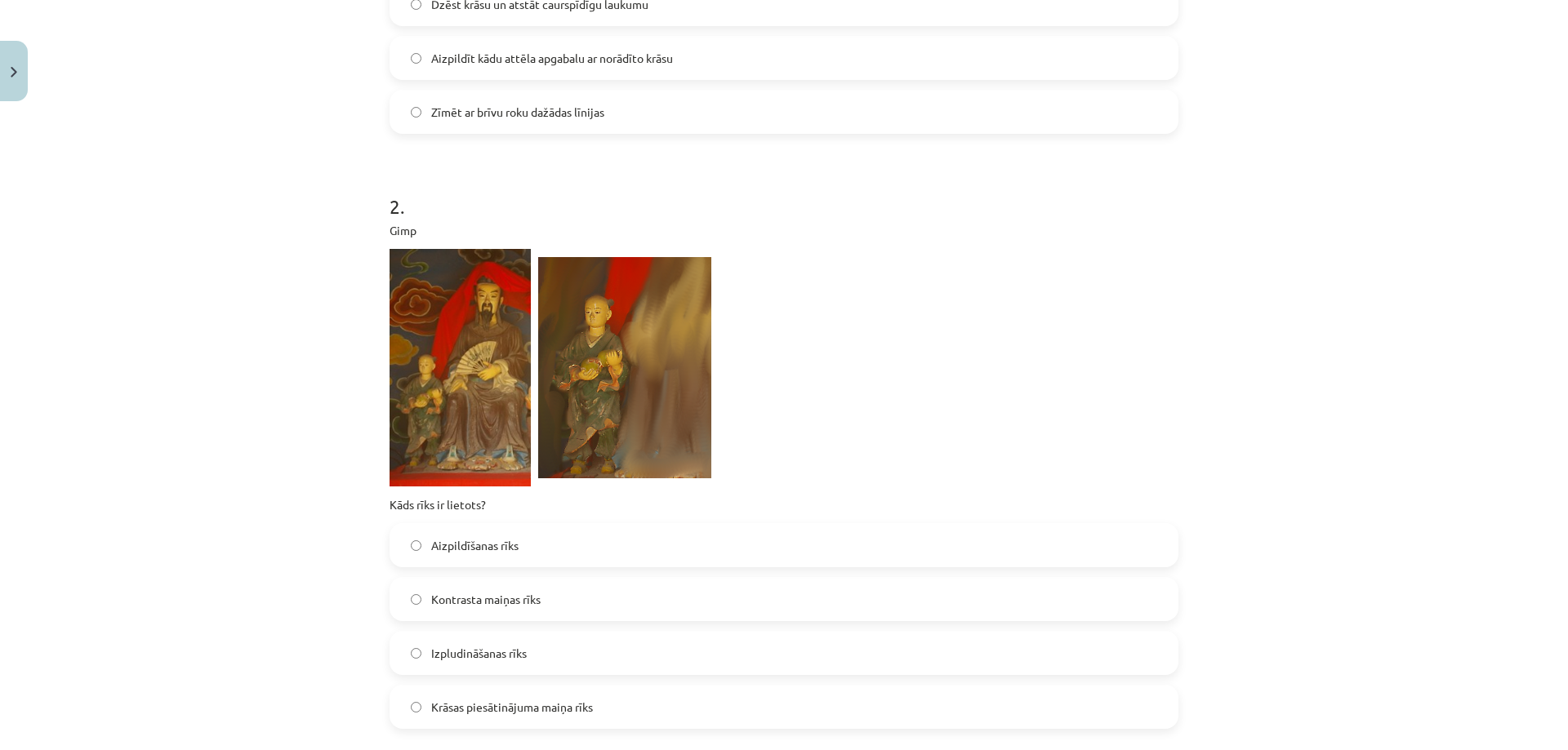
scroll to position [1045, 0]
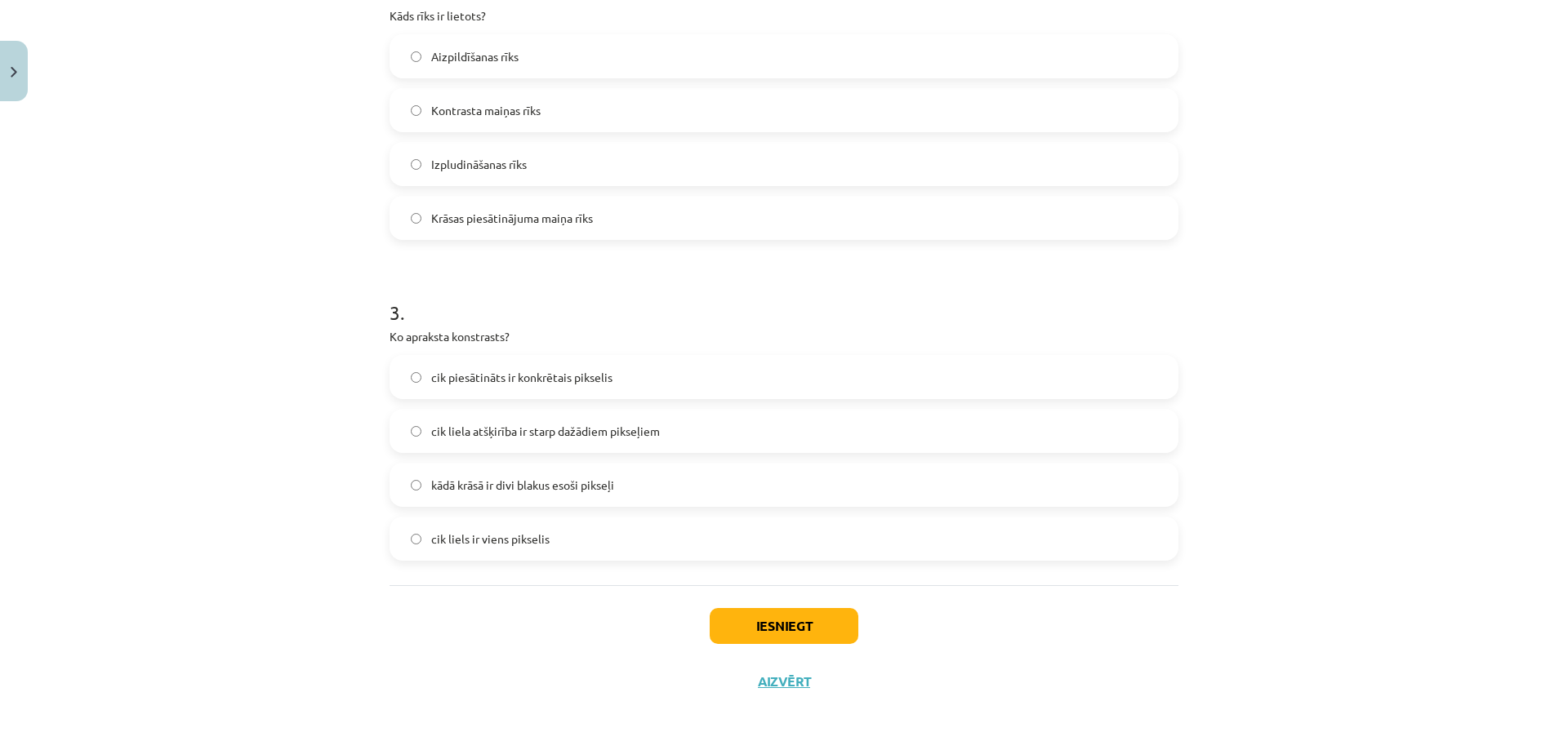
click at [506, 383] on span "cik piesātināts ir konkrētais pikselis" at bounding box center [521, 378] width 181 height 17
click at [745, 637] on button "Iesniegt" at bounding box center [783, 626] width 148 height 36
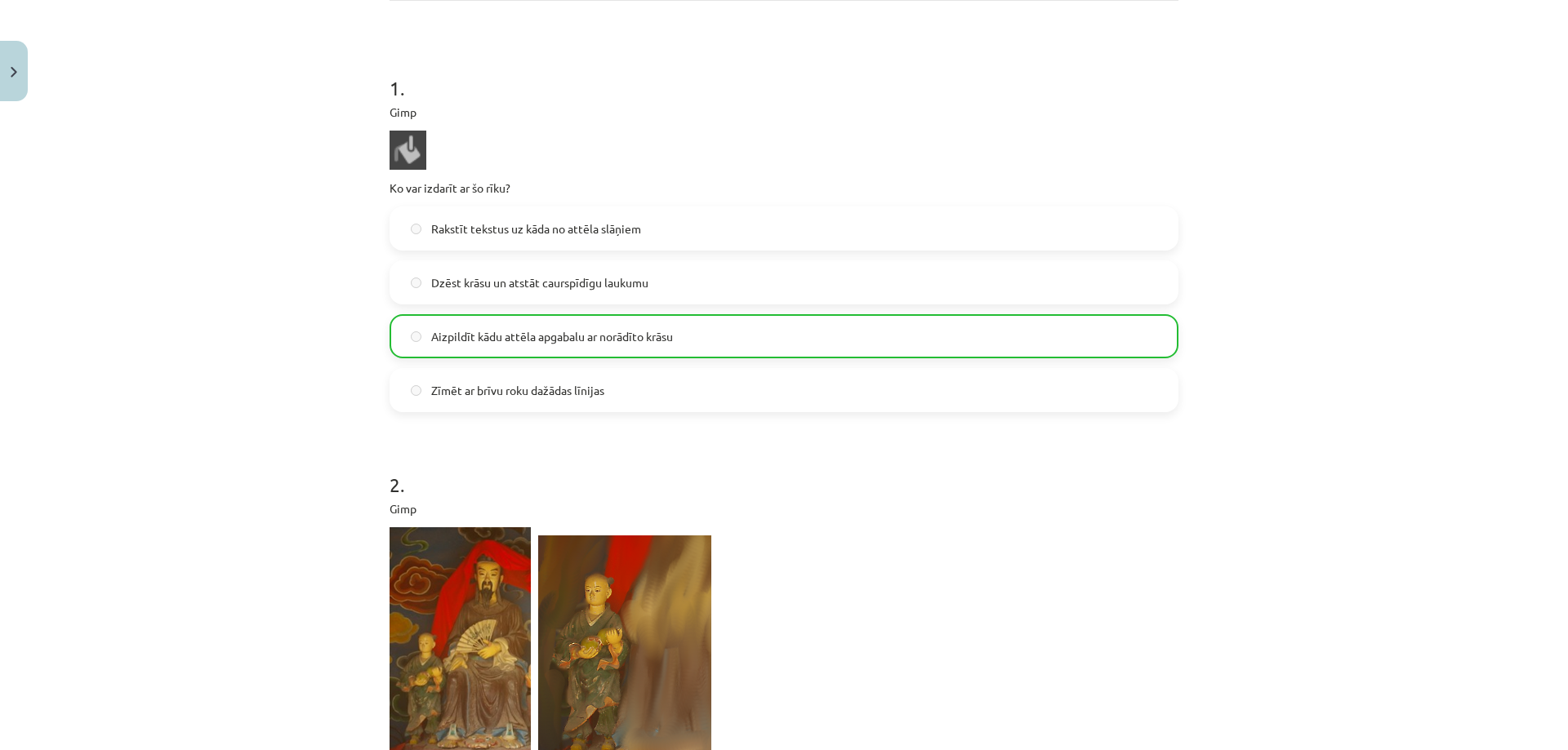
scroll to position [1097, 0]
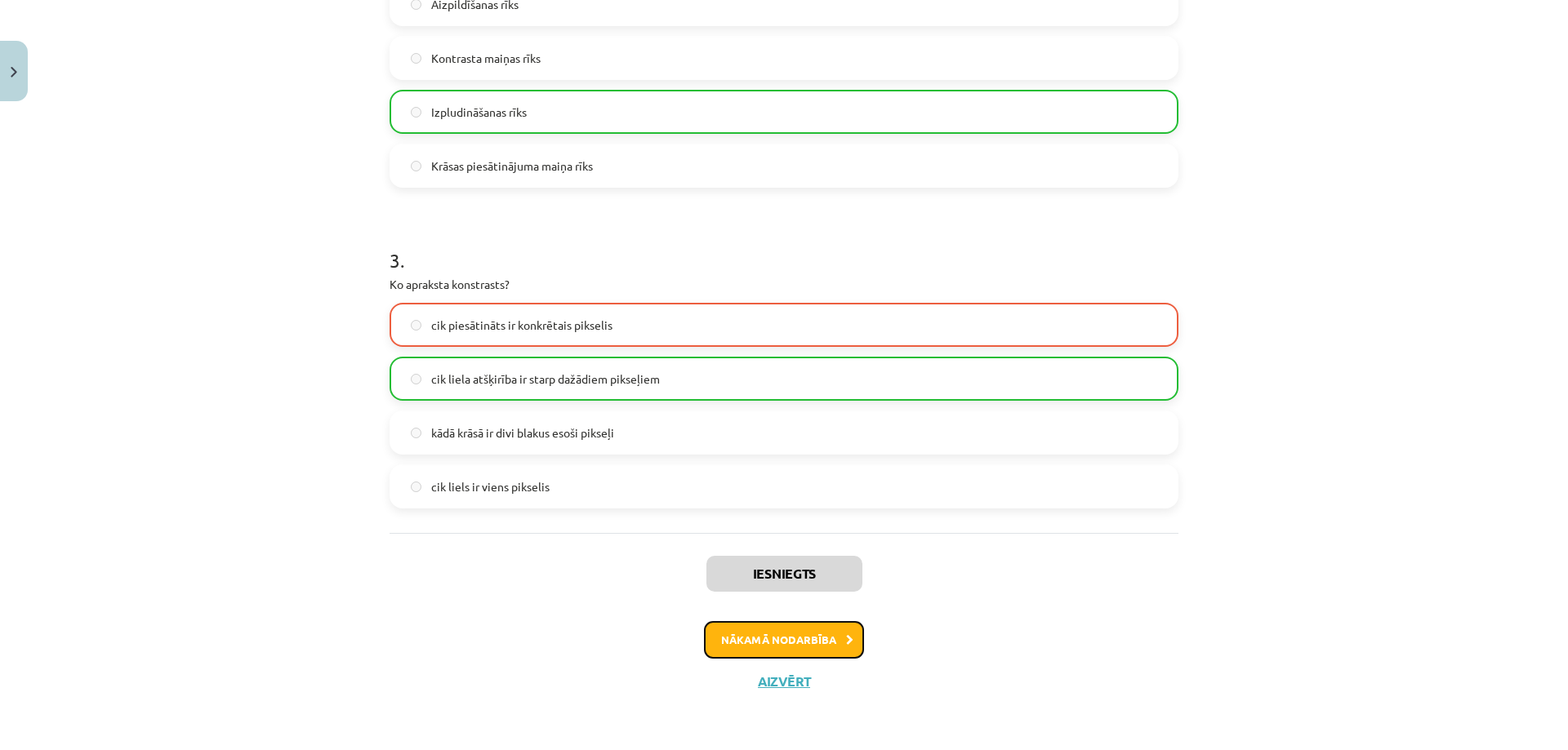
click at [768, 643] on button "Nākamā nodarbība" at bounding box center [783, 640] width 160 height 38
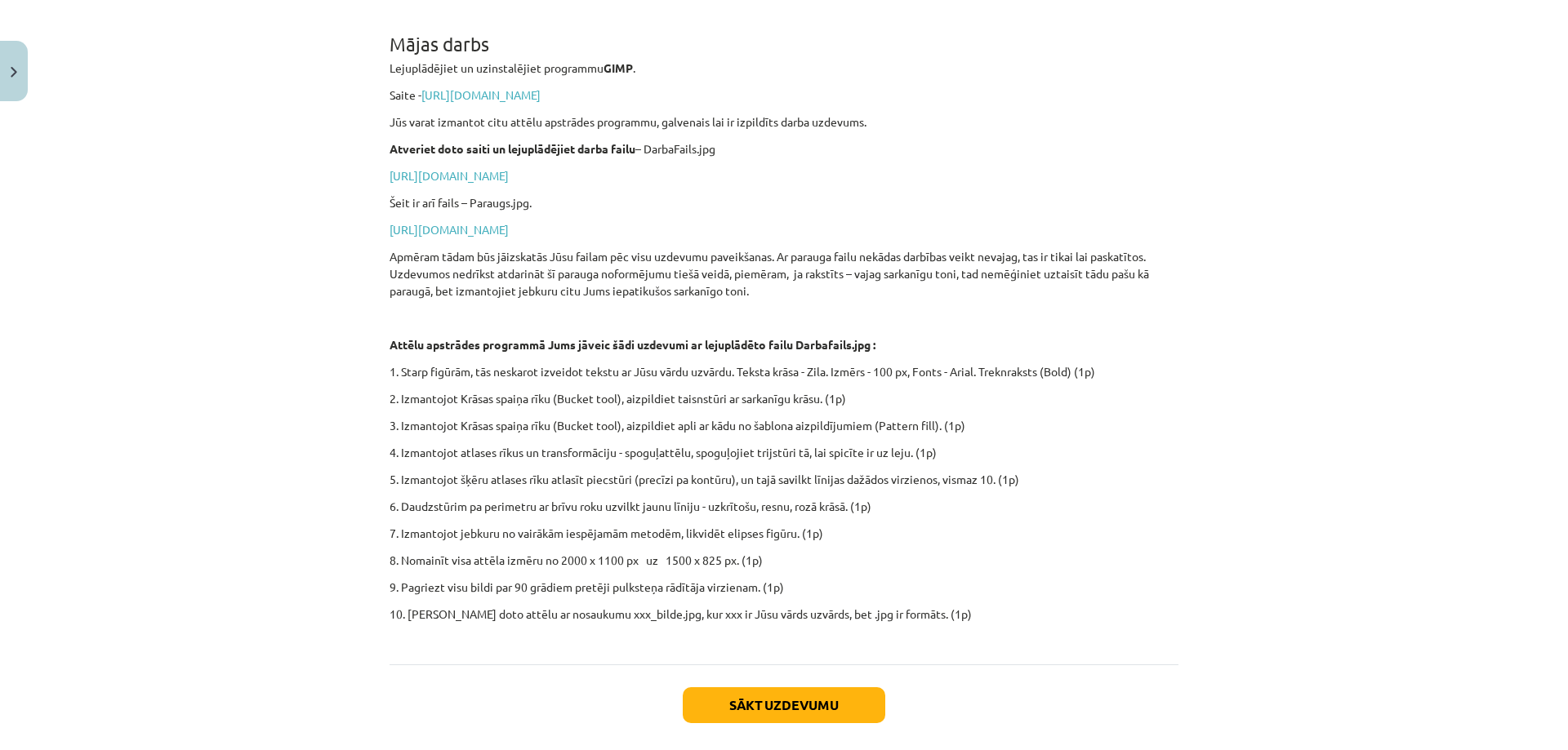
scroll to position [367, 0]
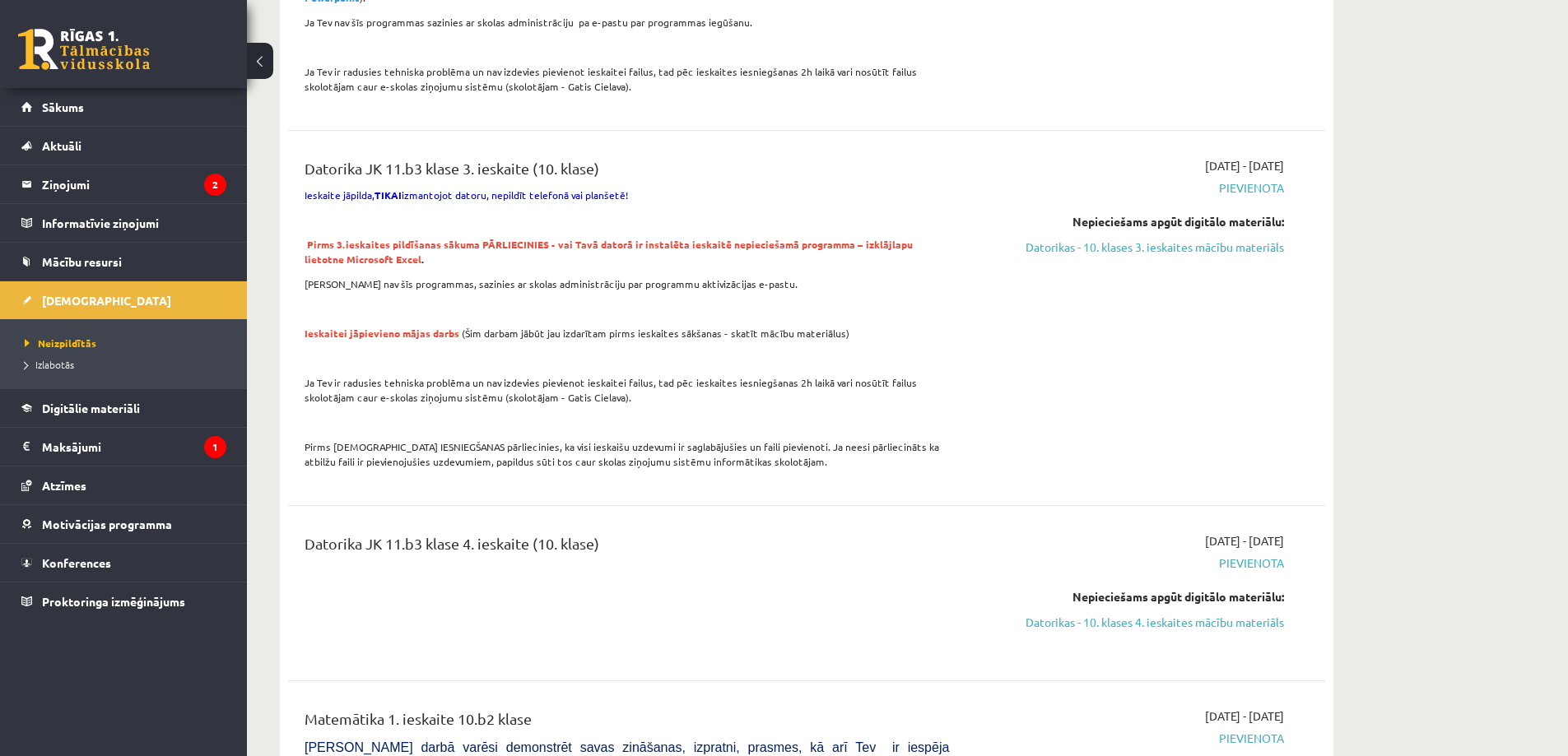
scroll to position [1344, 0]
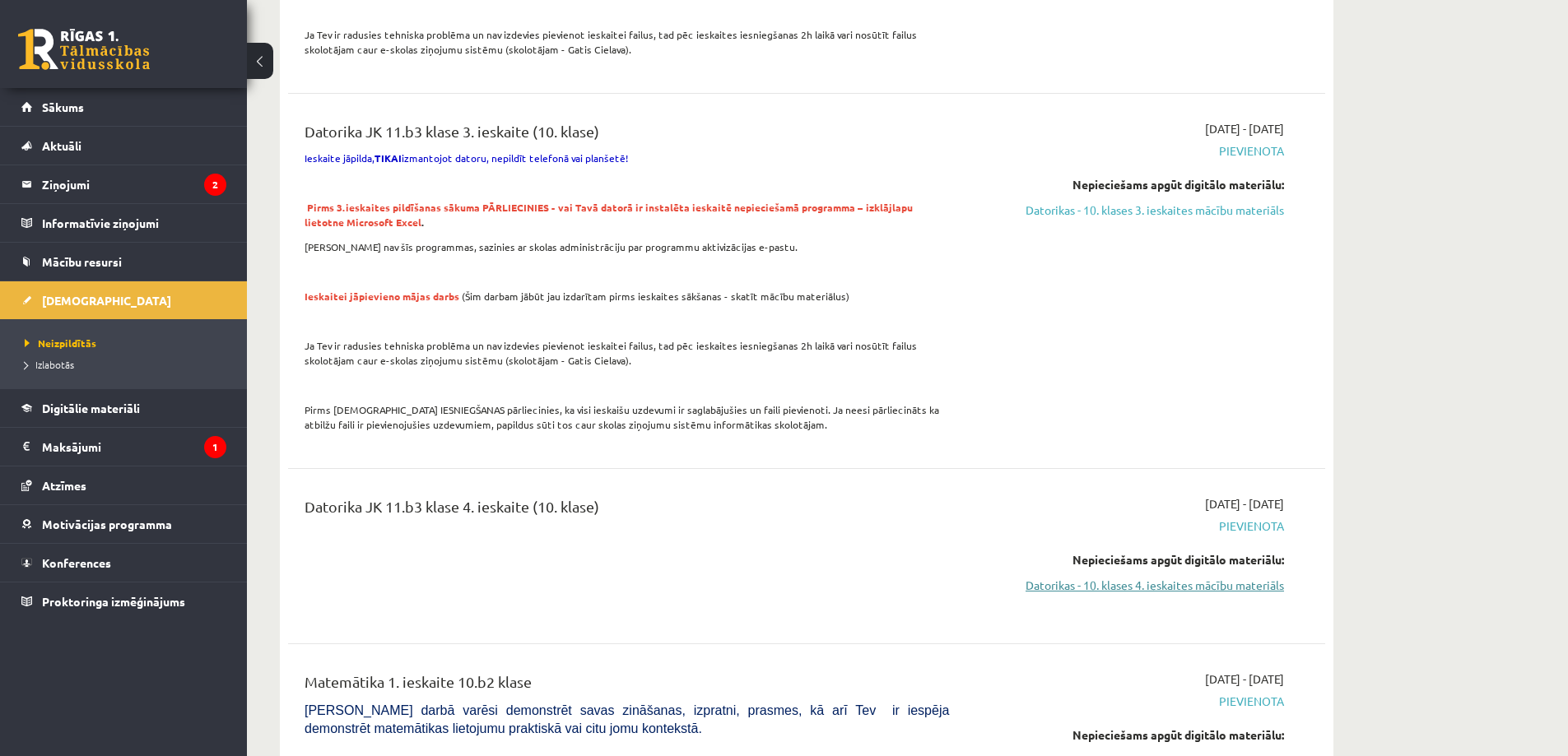
click at [1071, 577] on link "Datorikas - 10. klases 4. ieskaites mācību materiāls" at bounding box center [1129, 586] width 310 height 17
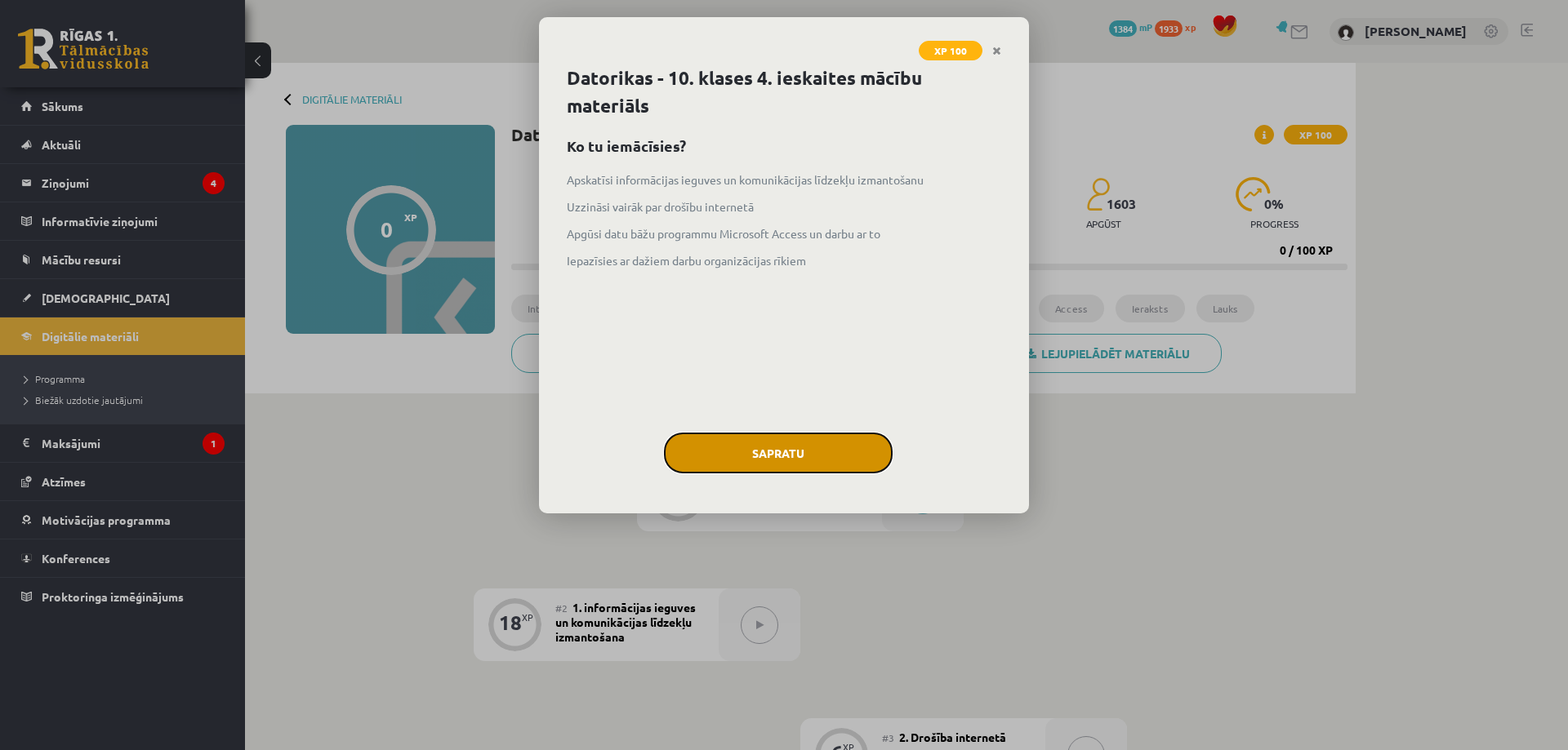
click at [836, 448] on button "Sapratu" at bounding box center [778, 452] width 229 height 41
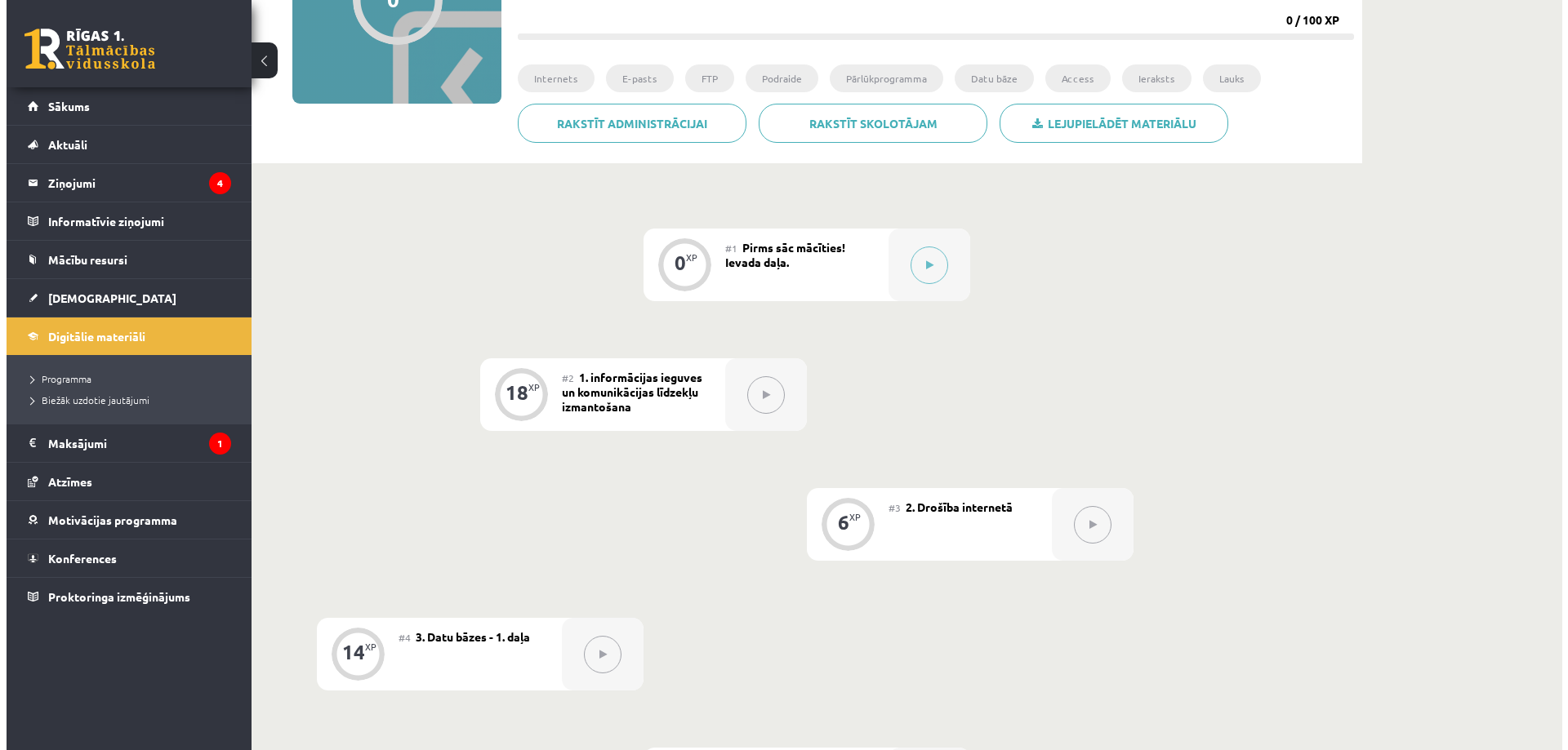
scroll to position [213, 0]
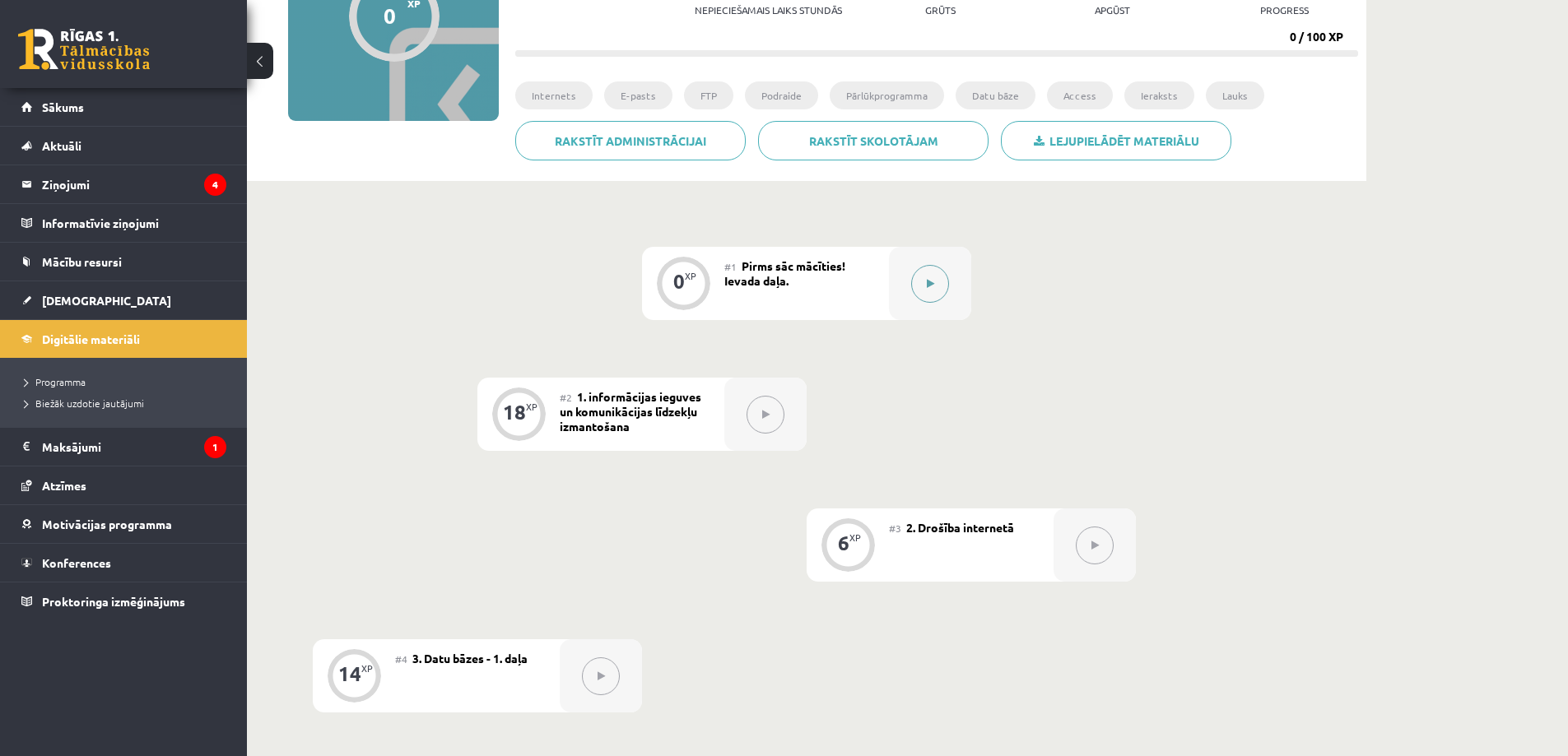
click at [951, 282] on div at bounding box center [930, 283] width 82 height 73
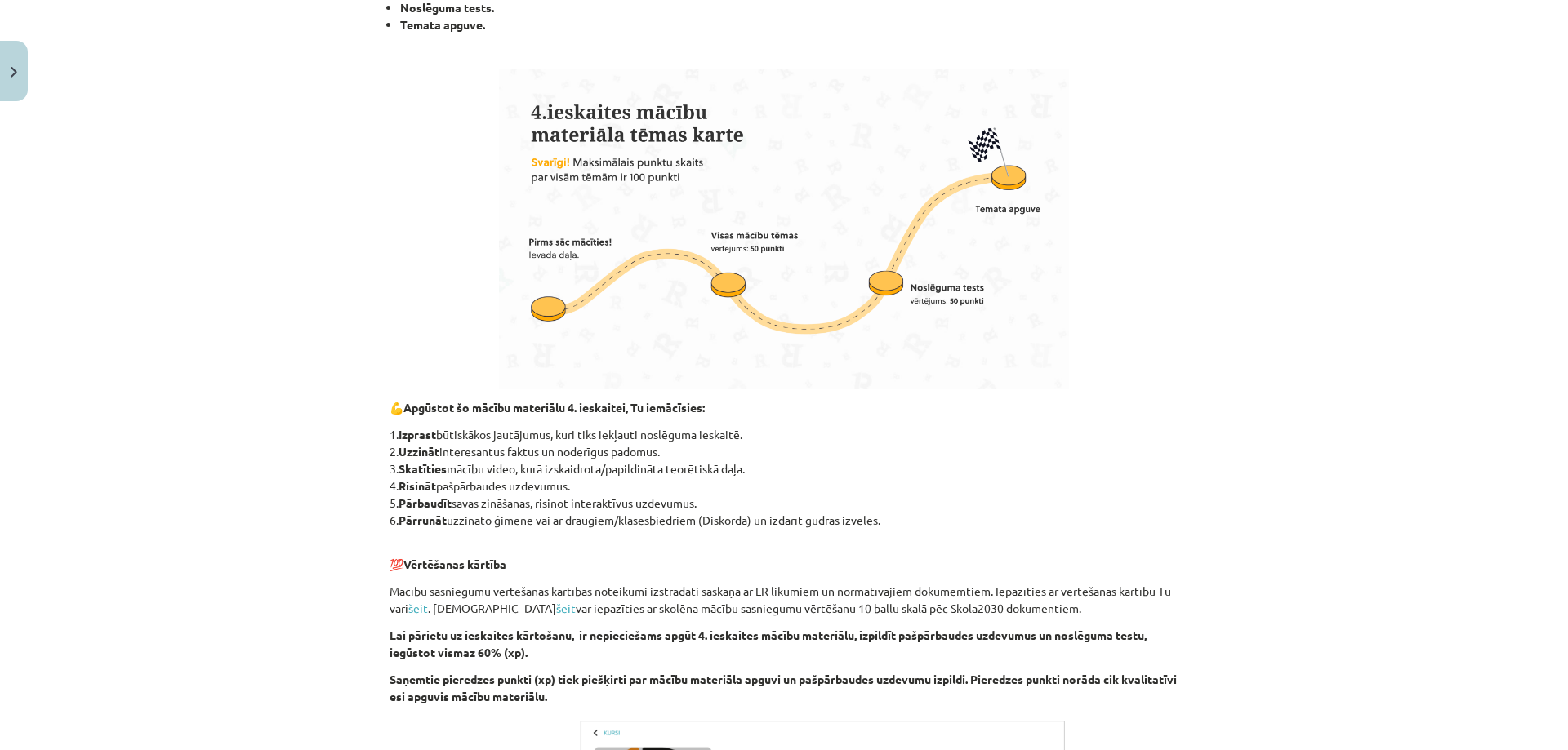
scroll to position [817, 0]
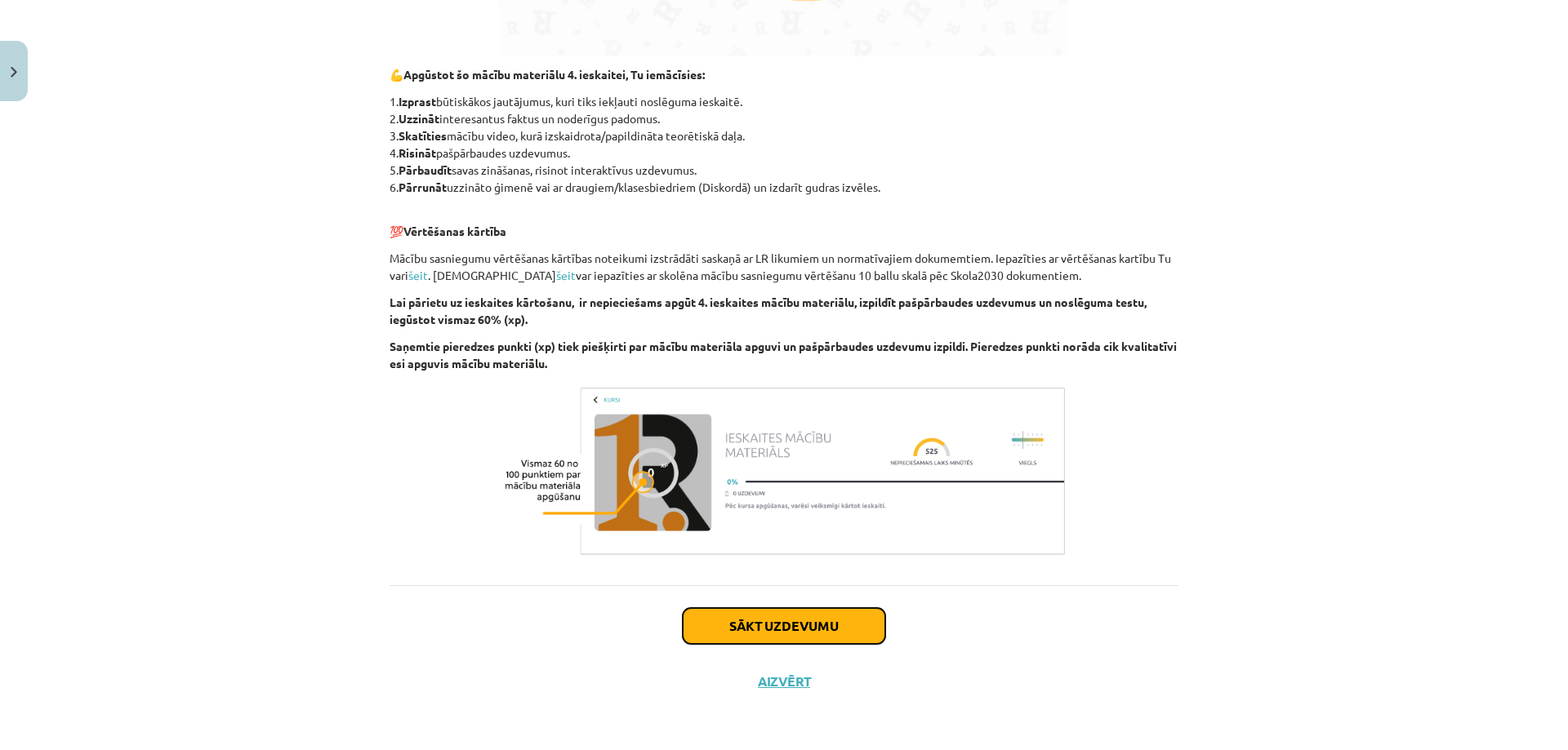
click at [784, 632] on button "Sākt uzdevumu" at bounding box center [784, 626] width 202 height 36
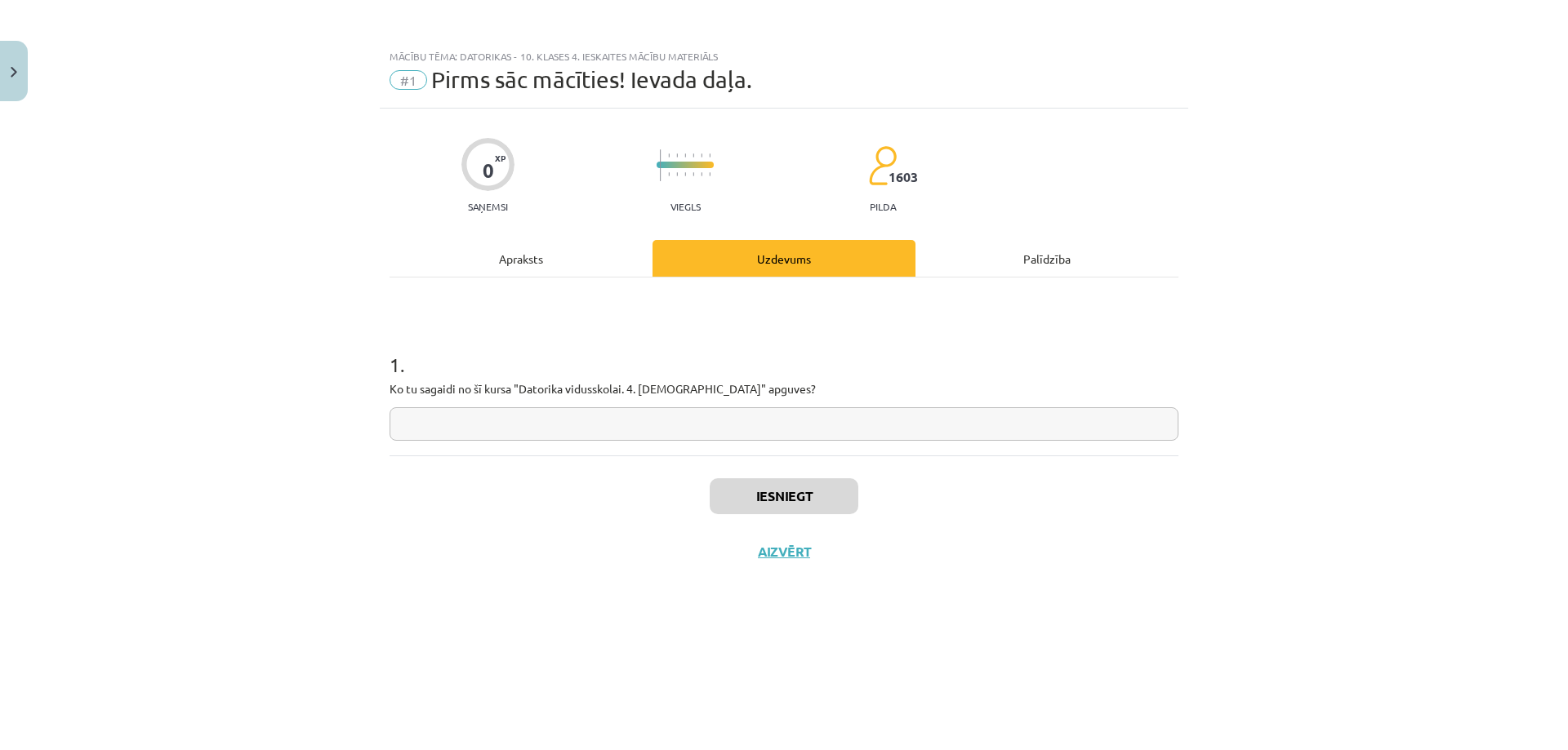
click at [602, 417] on input "text" at bounding box center [783, 423] width 789 height 33
type input "*"
click at [797, 501] on button "Iesniegt" at bounding box center [783, 497] width 148 height 36
click at [802, 564] on button "Nākamā nodarbība" at bounding box center [783, 563] width 160 height 38
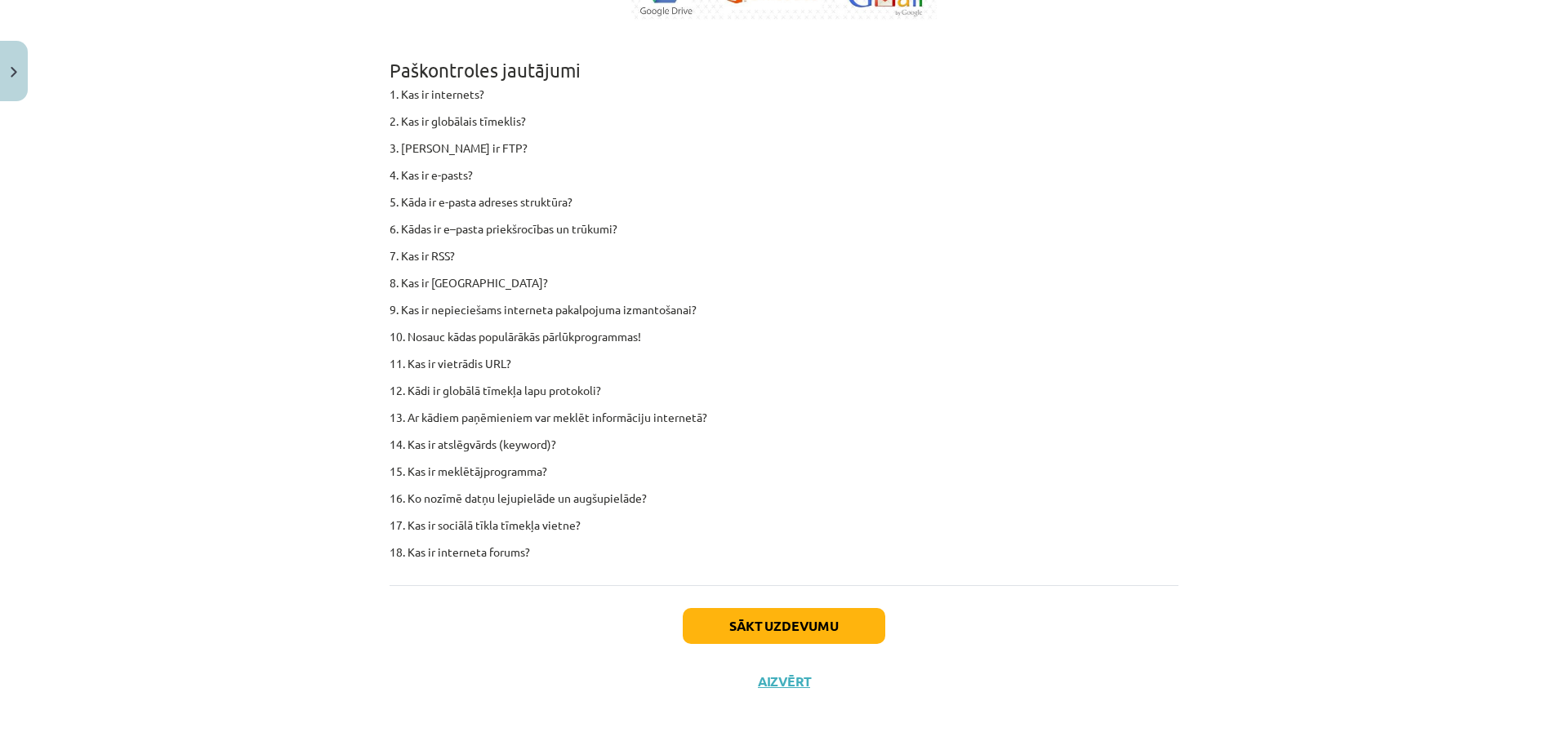
scroll to position [9981, 0]
click at [804, 629] on button "Sākt uzdevumu" at bounding box center [784, 626] width 202 height 36
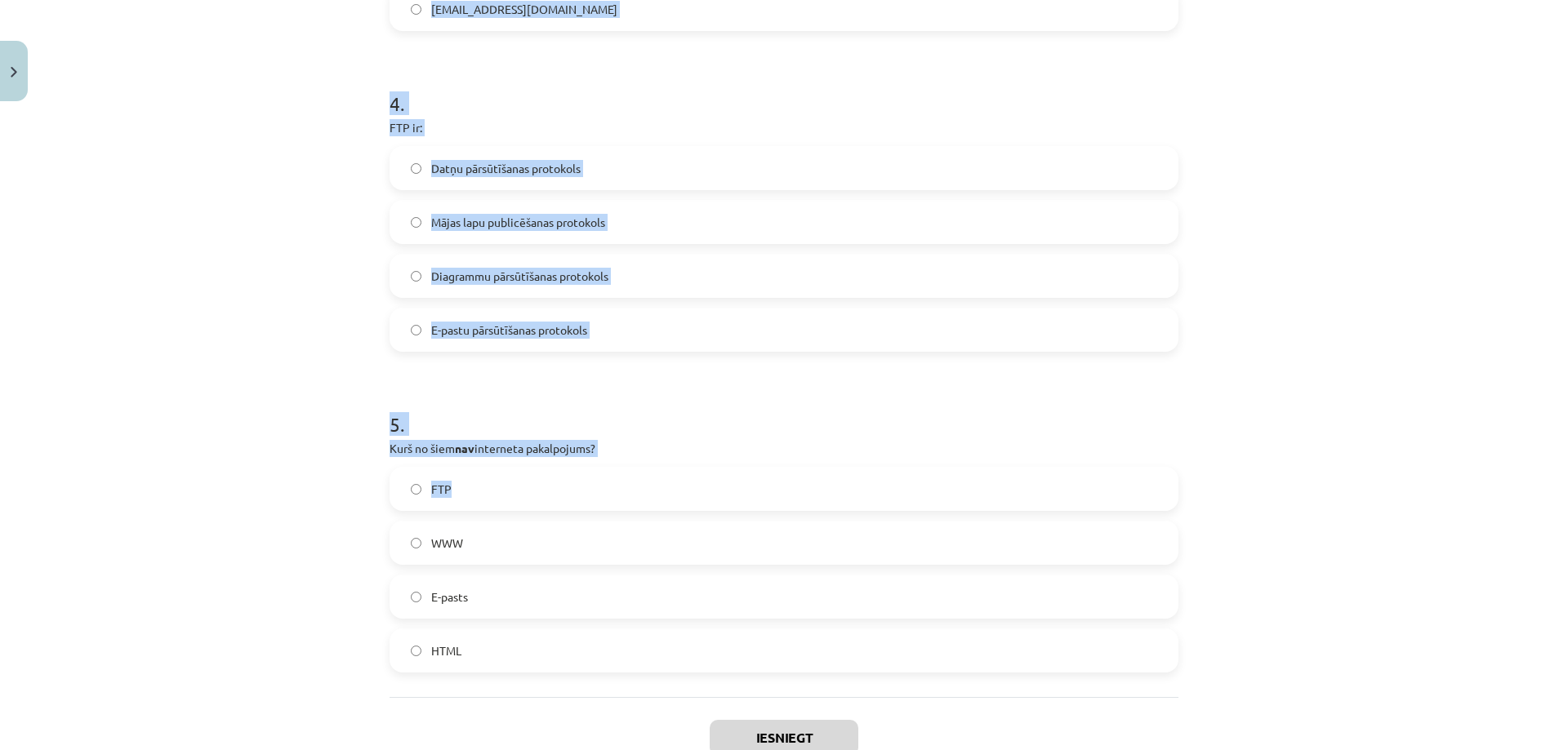
scroll to position [1336, 0]
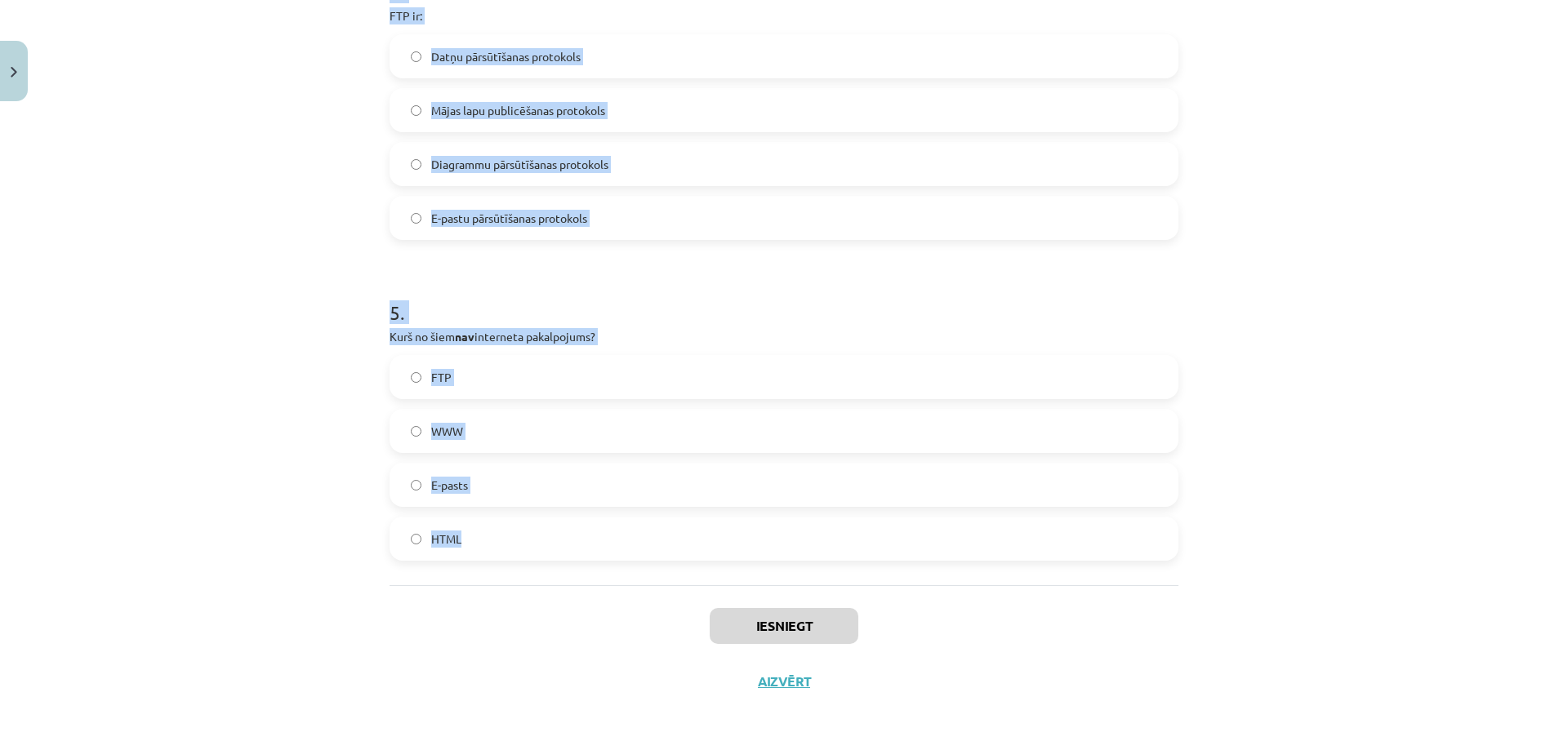
drag, startPoint x: 358, startPoint y: 313, endPoint x: 564, endPoint y: 531, distance: 299.9
click at [564, 531] on div "Mācību tēma: Datorikas - 10. klases 4. ieskaites mācību materiāls #2 1. informā…" at bounding box center [784, 375] width 1568 height 750
copy form "1 . Kā sauca pirmo datortīklu, ko var uzskatīt par interneta sākumu? GLOBALNET …"
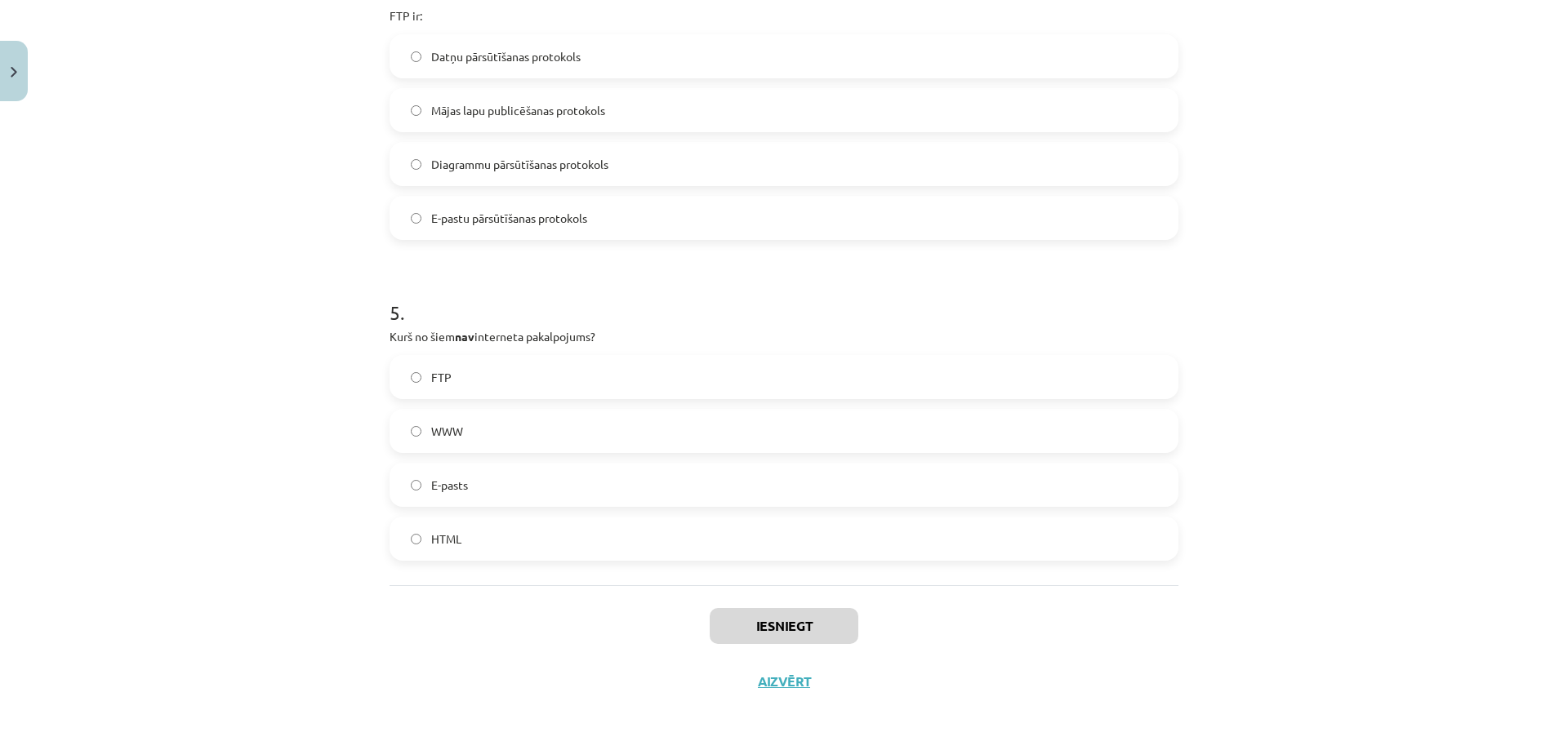
click at [275, 654] on div "Mācību tēma: Datorikas - 10. klases 4. ieskaites mācību materiāls #2 1. informā…" at bounding box center [784, 375] width 1568 height 750
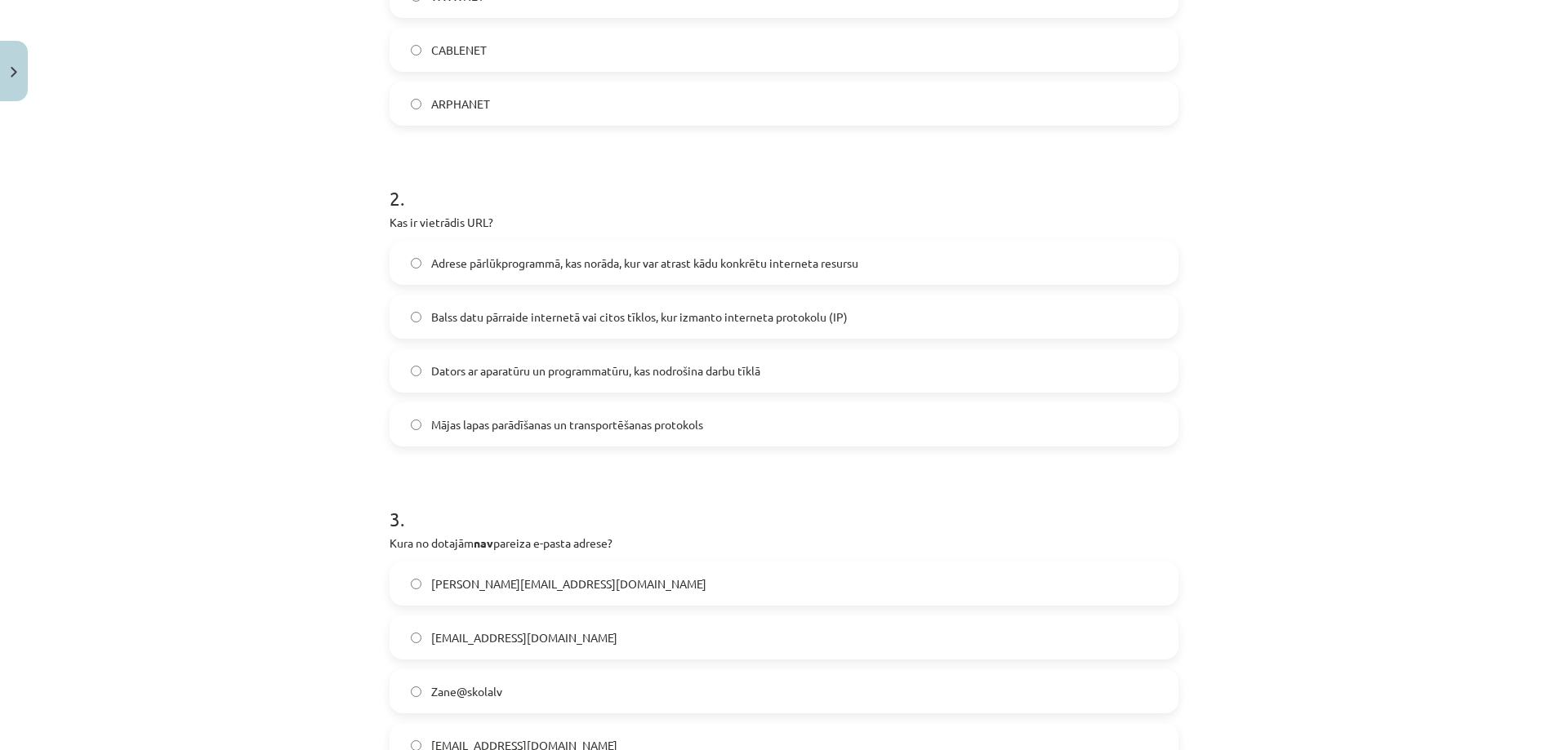
scroll to position [193, 0]
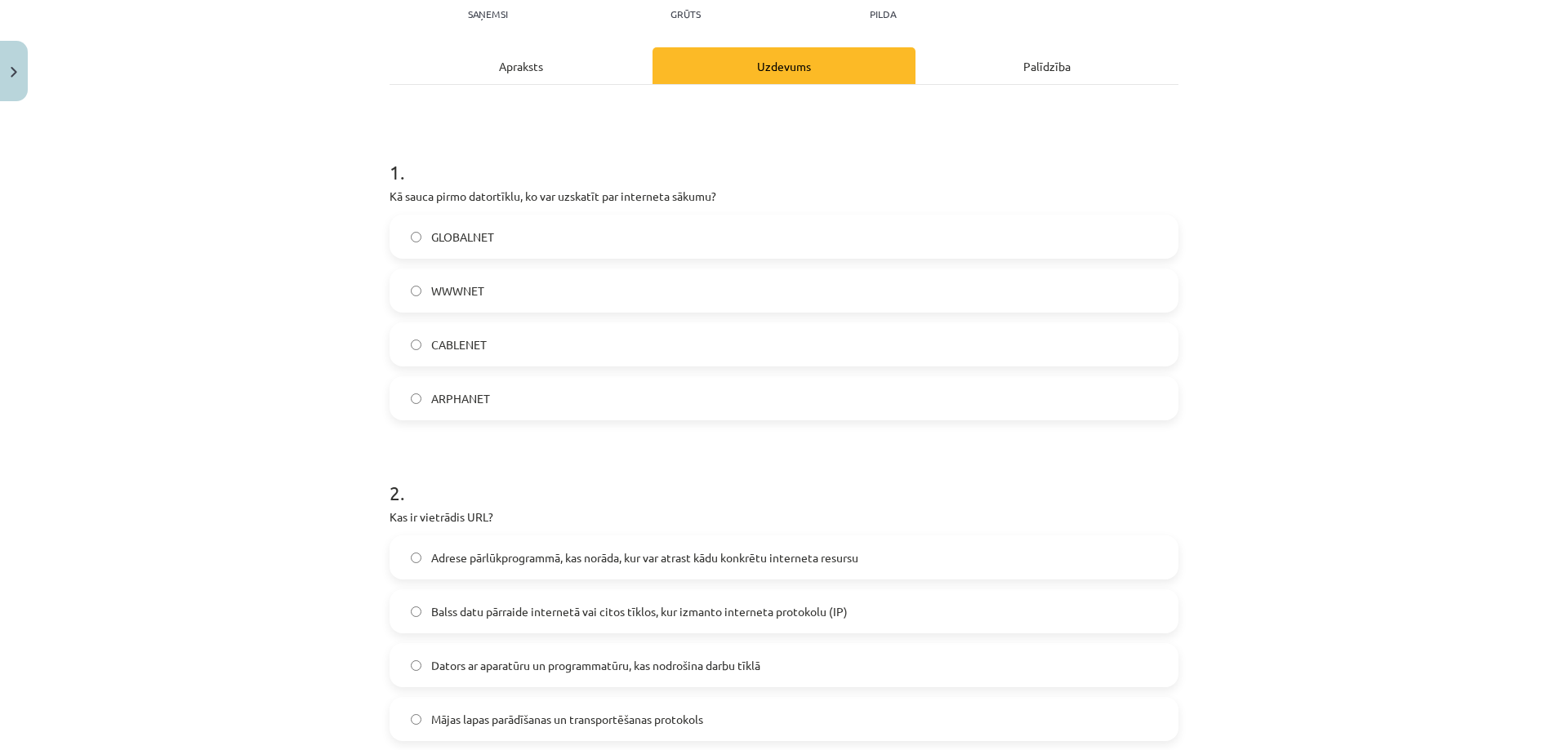
click at [521, 392] on label "ARPHANET" at bounding box center [784, 398] width 786 height 41
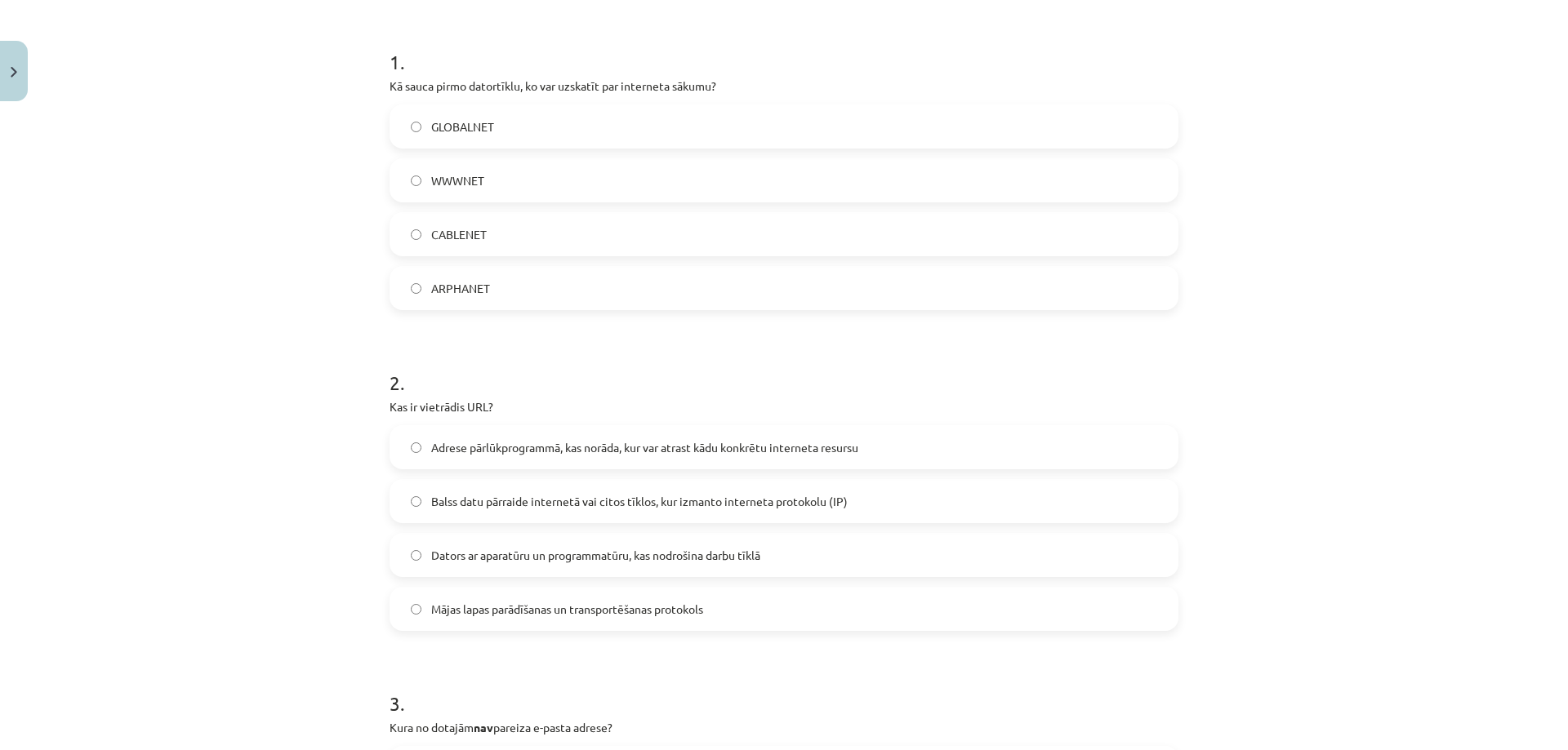
scroll to position [574, 0]
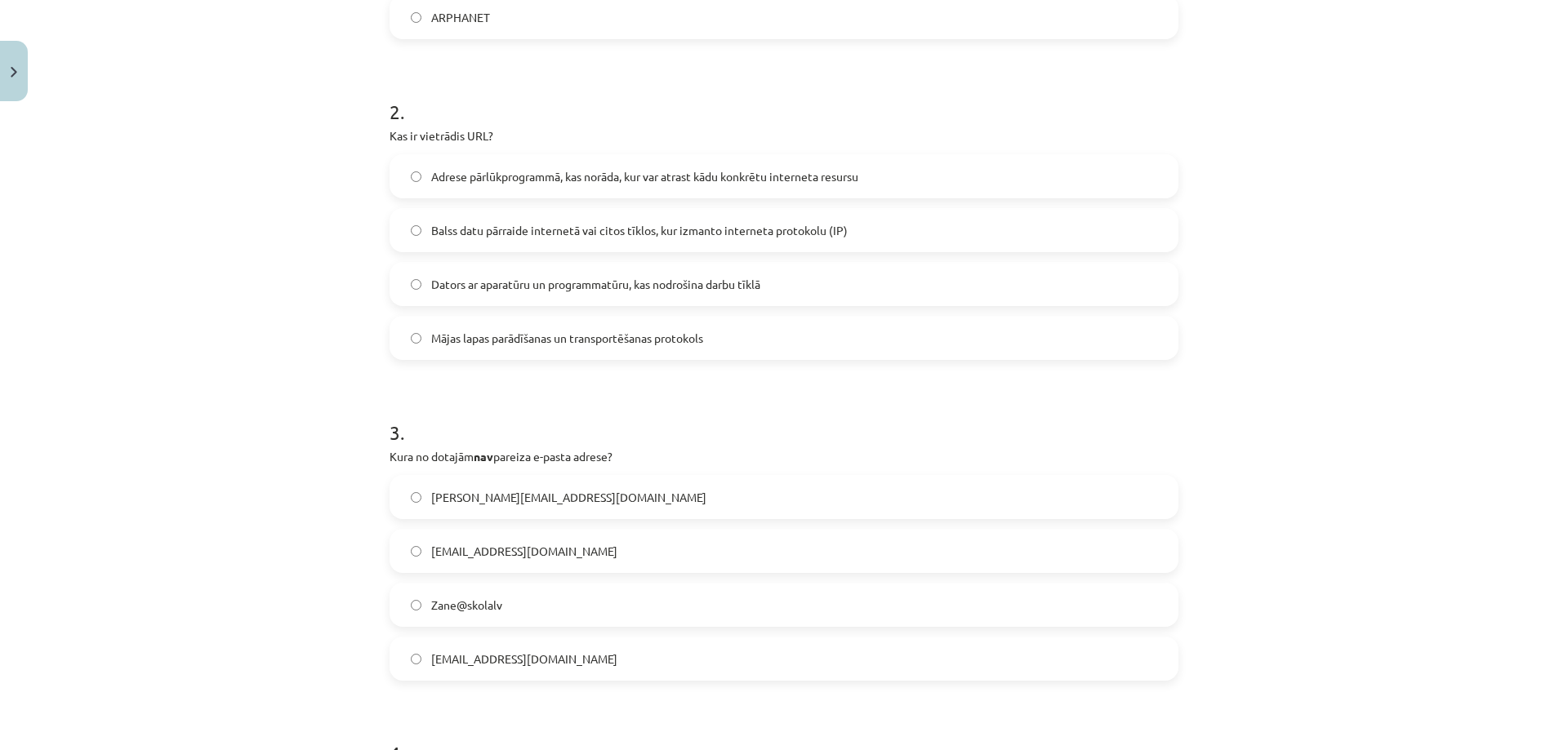
click at [624, 165] on label "Adrese pārlūkprogrammā, kas norāda, kur var atrast kādu konkrētu interneta resu…" at bounding box center [784, 176] width 786 height 41
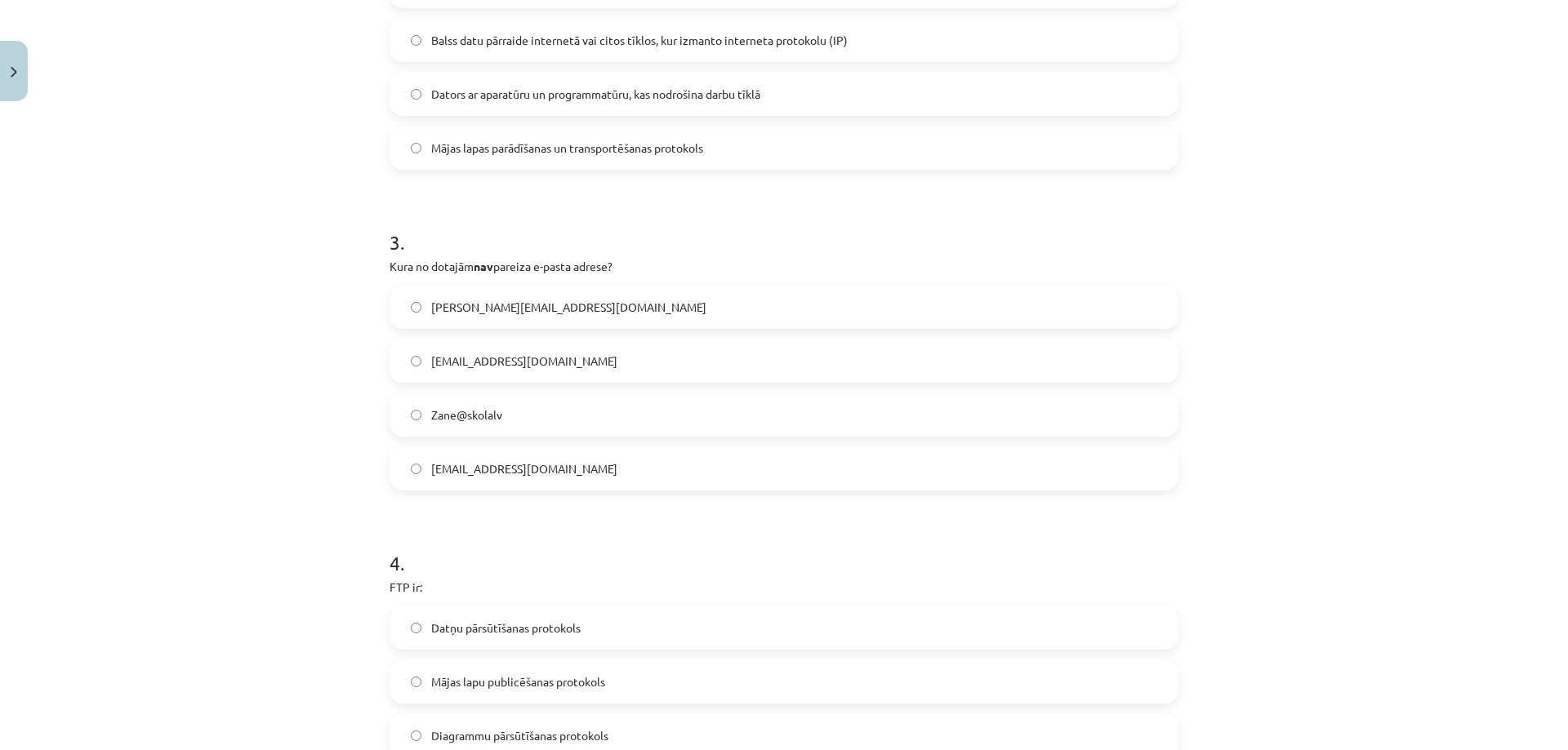
click at [559, 427] on label "Zane@skolalv" at bounding box center [784, 414] width 786 height 41
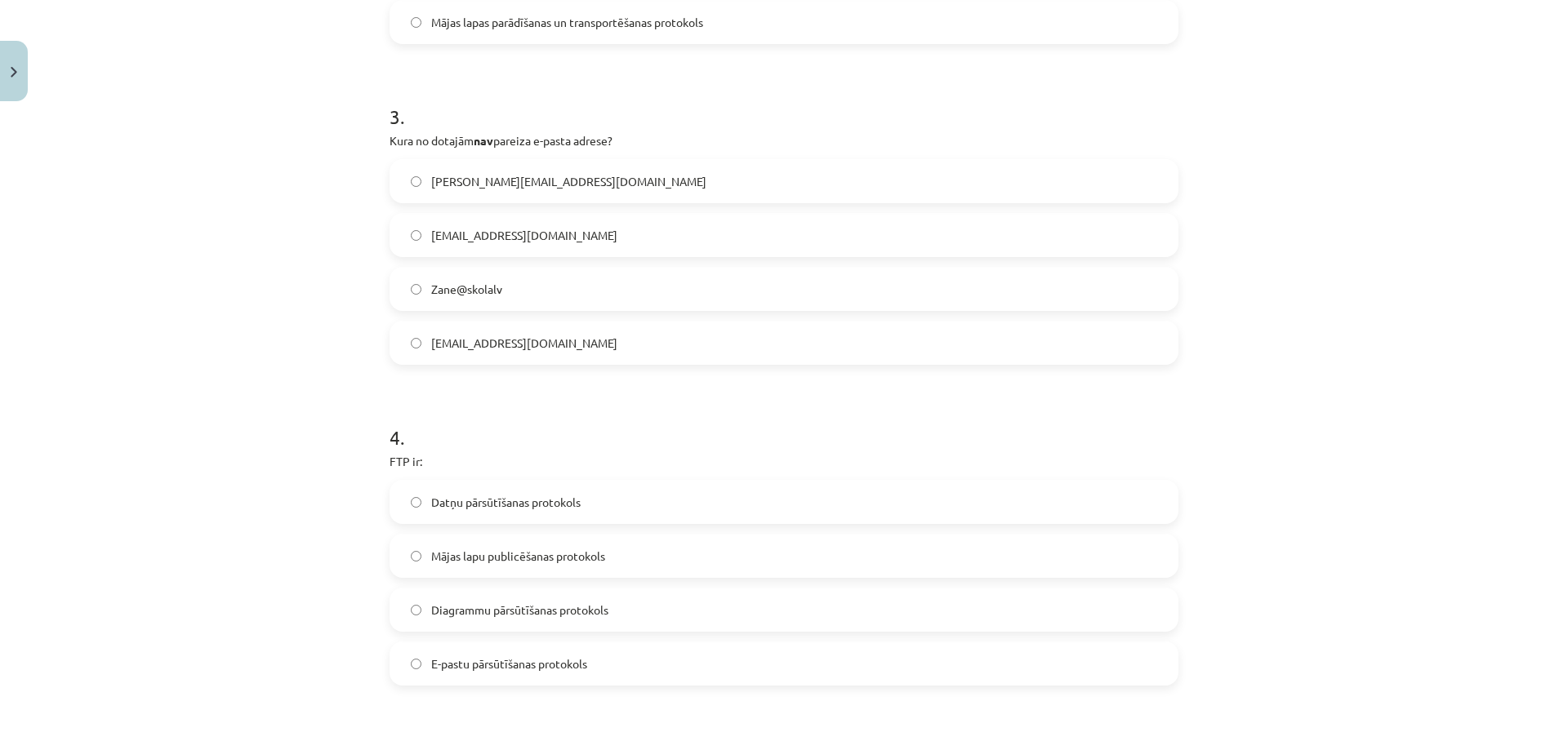
scroll to position [954, 0]
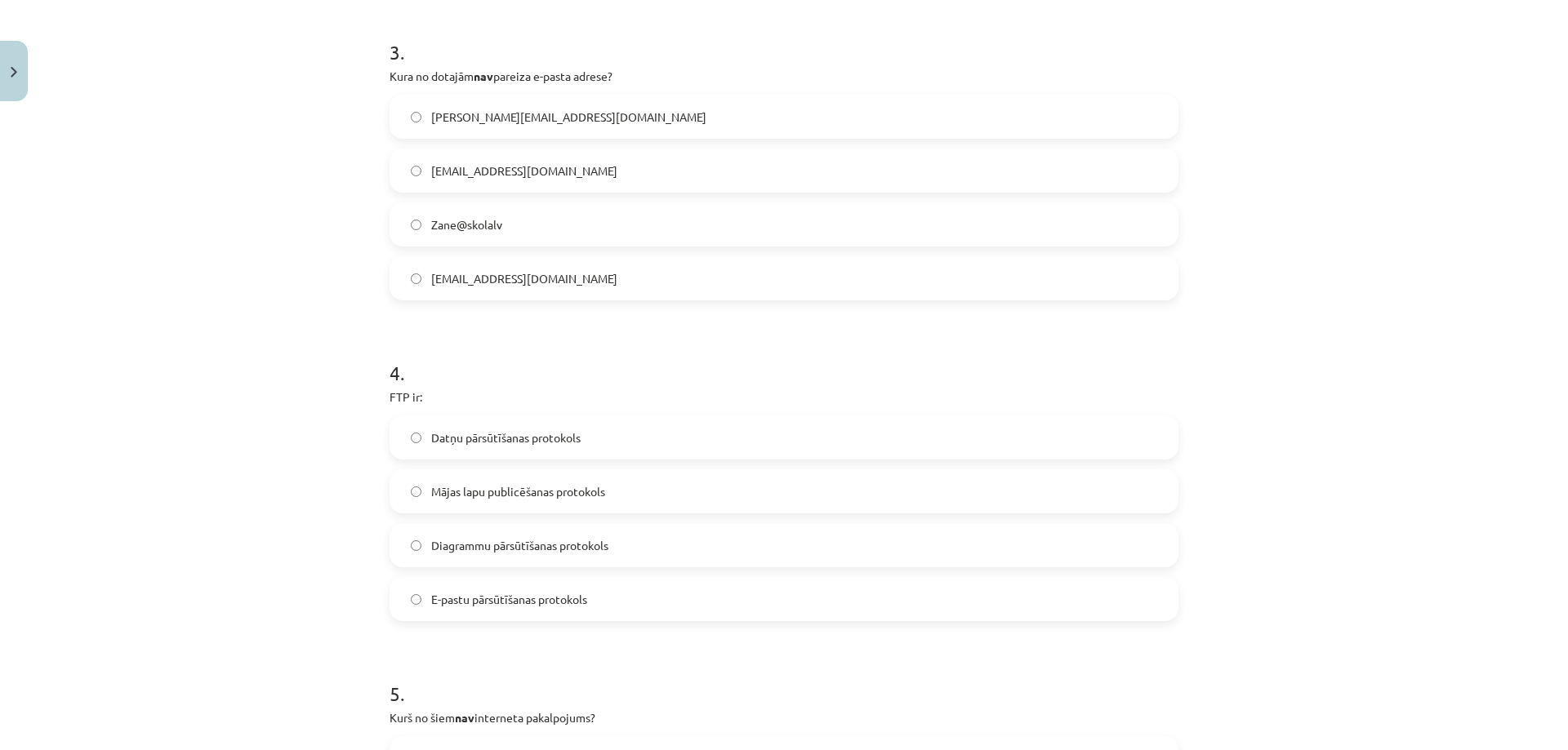
click at [518, 431] on span "Datņu pārsūtīšanas protokols" at bounding box center [505, 438] width 149 height 17
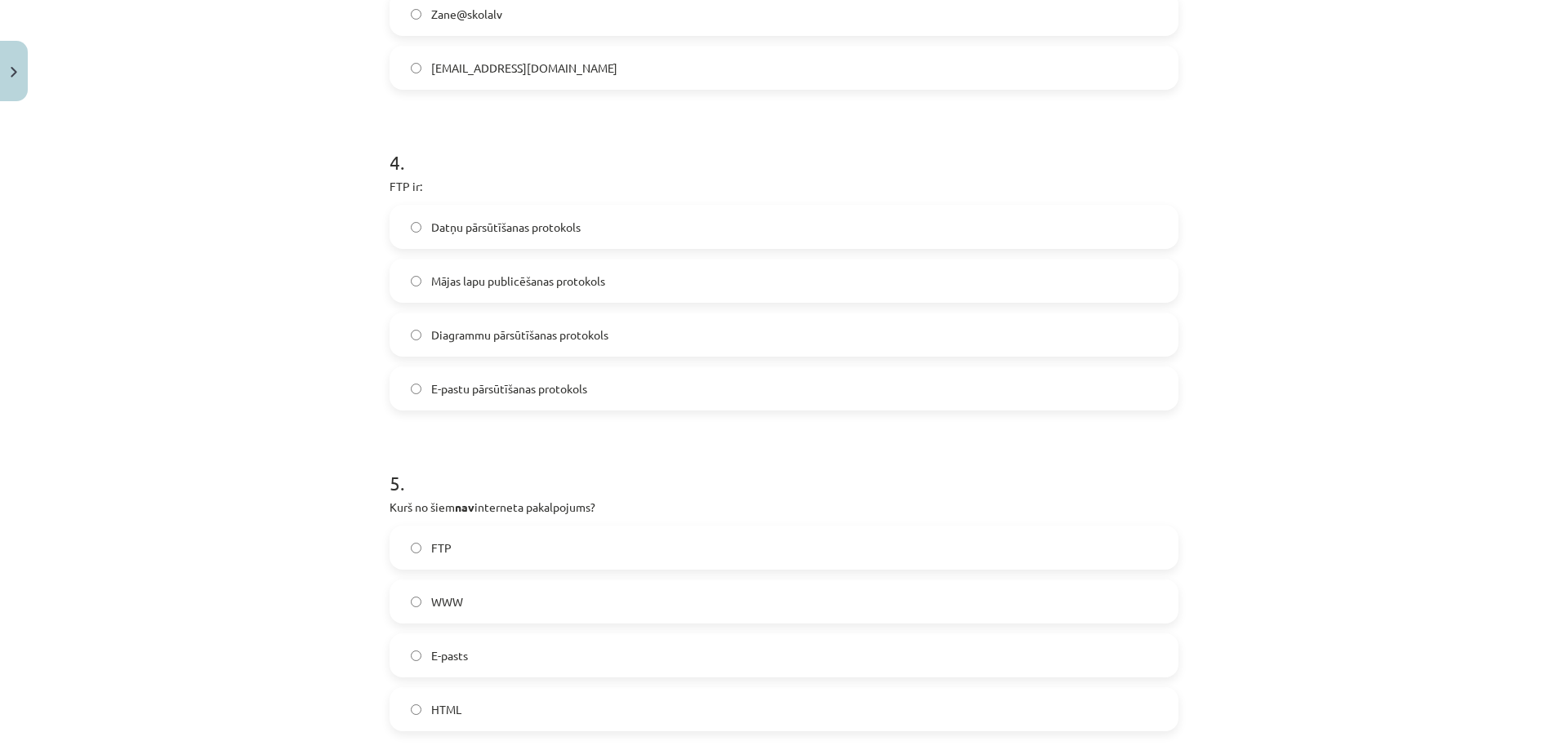
scroll to position [1336, 0]
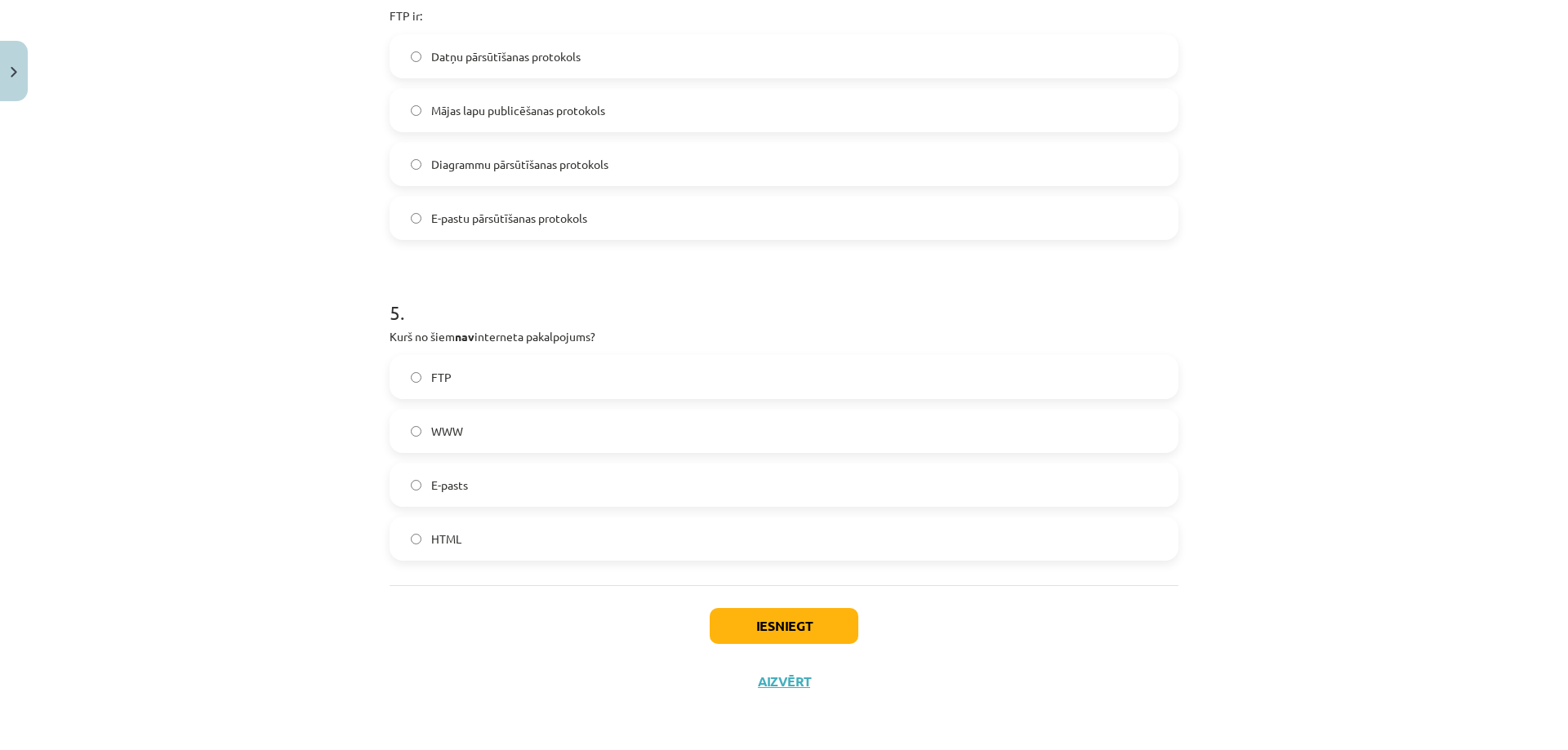
click at [469, 540] on label "HTML" at bounding box center [784, 538] width 786 height 41
click at [813, 624] on button "Iesniegt" at bounding box center [783, 626] width 148 height 36
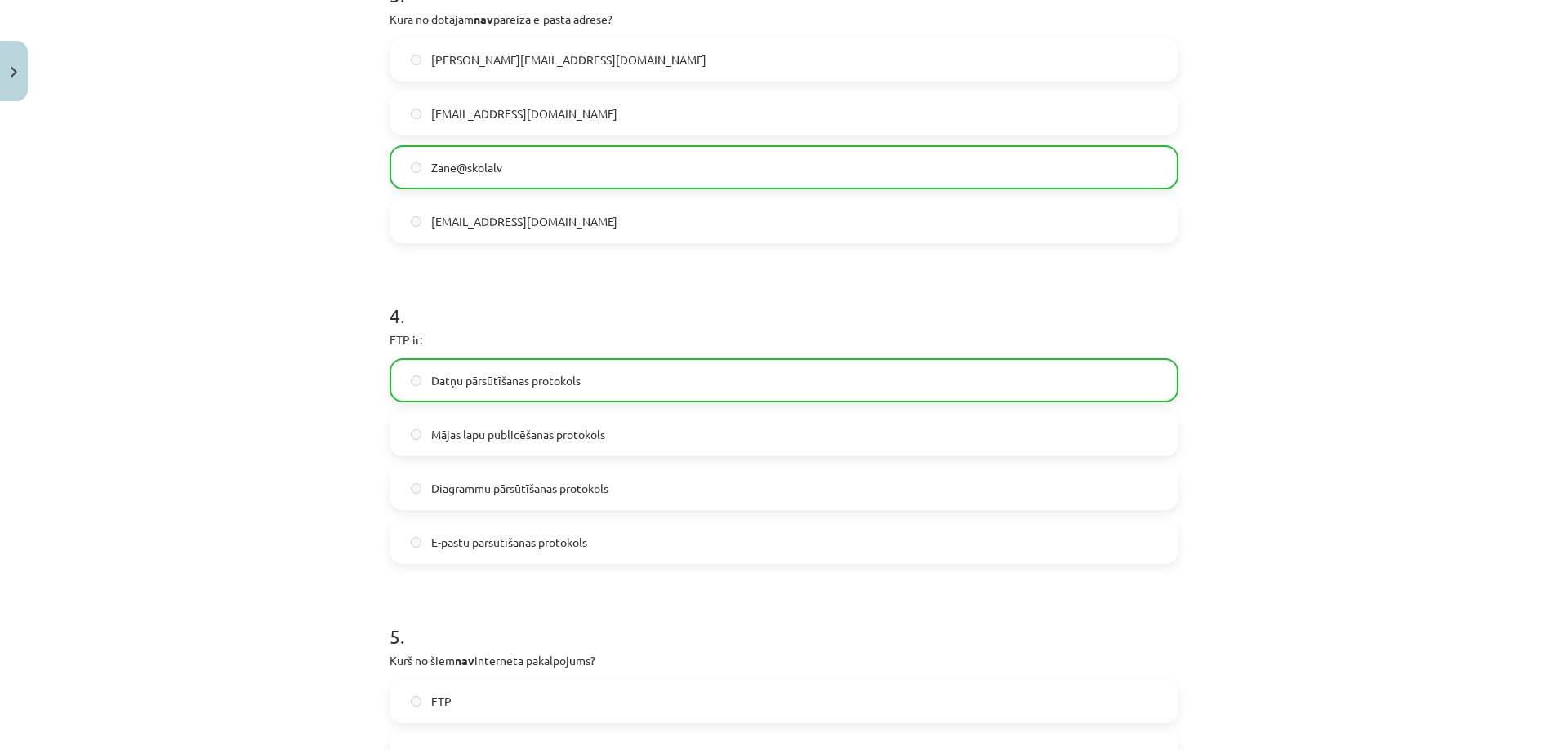
scroll to position [1388, 0]
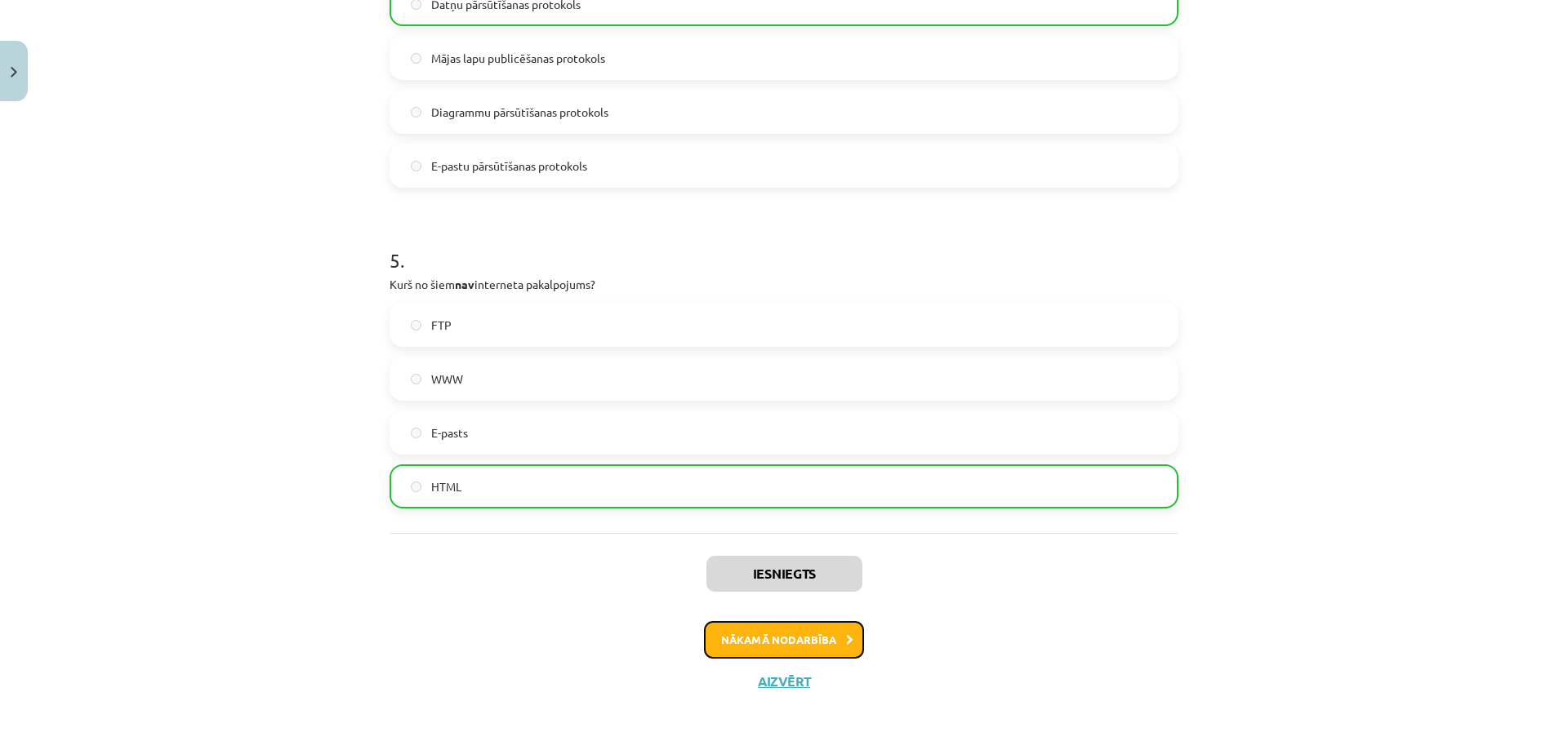
click at [755, 641] on button "Nākamā nodarbība" at bounding box center [783, 640] width 160 height 38
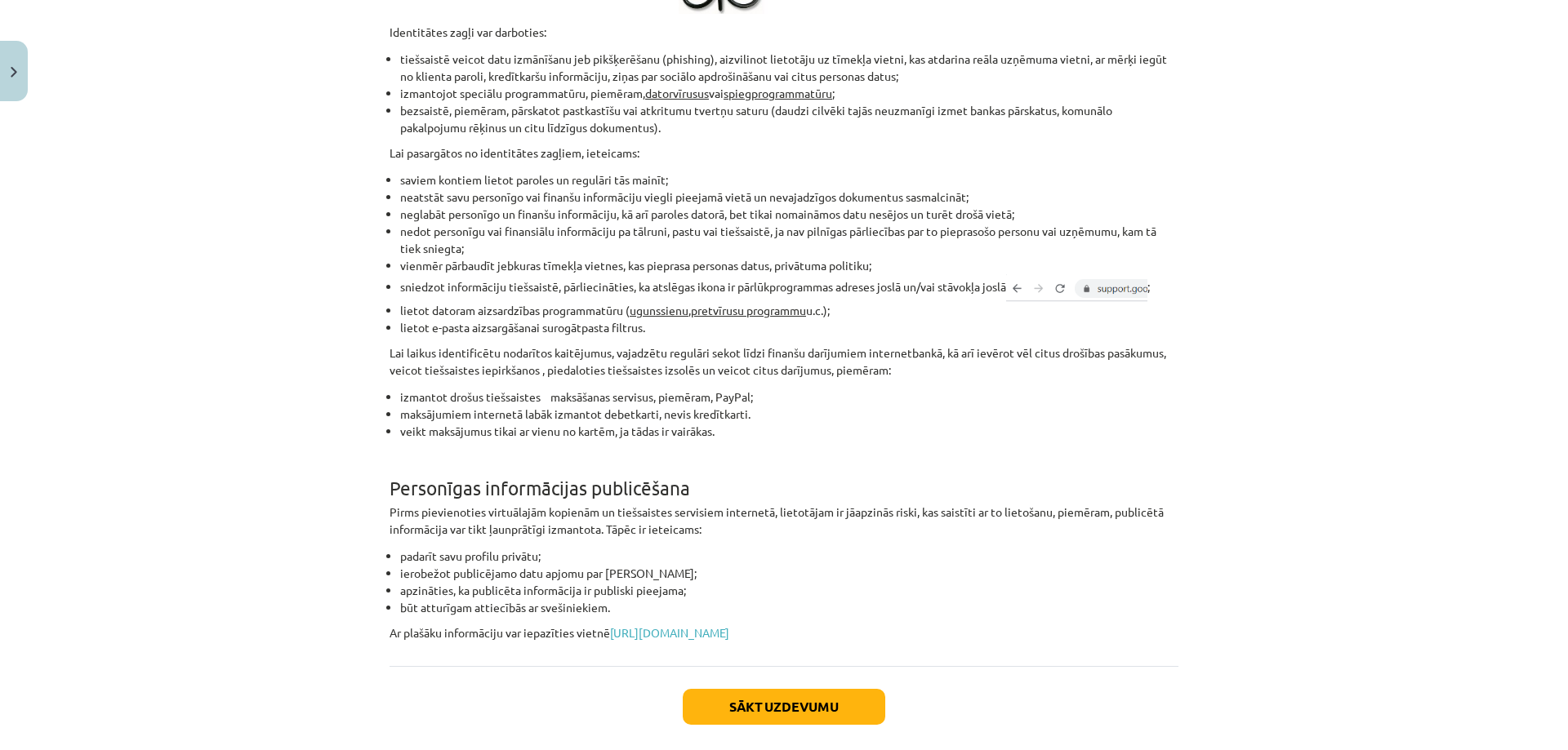
scroll to position [1181, 0]
